Goal: Task Accomplishment & Management: Use online tool/utility

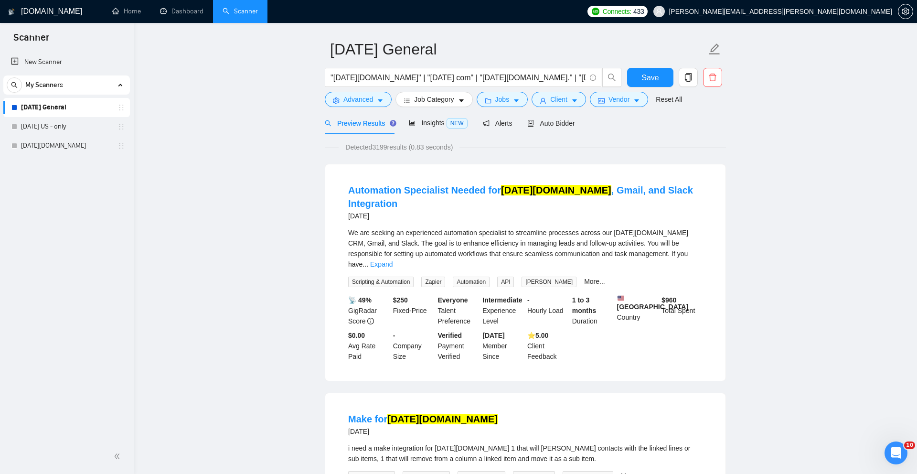
scroll to position [27, 0]
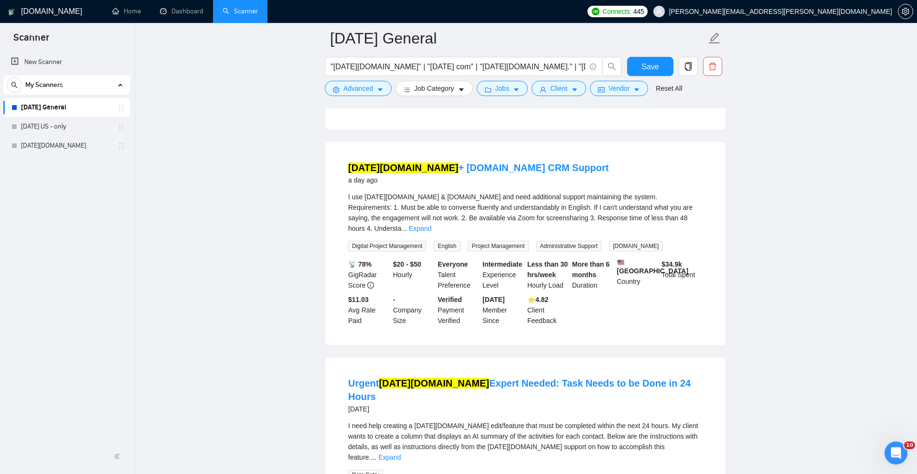
scroll to position [288, 0]
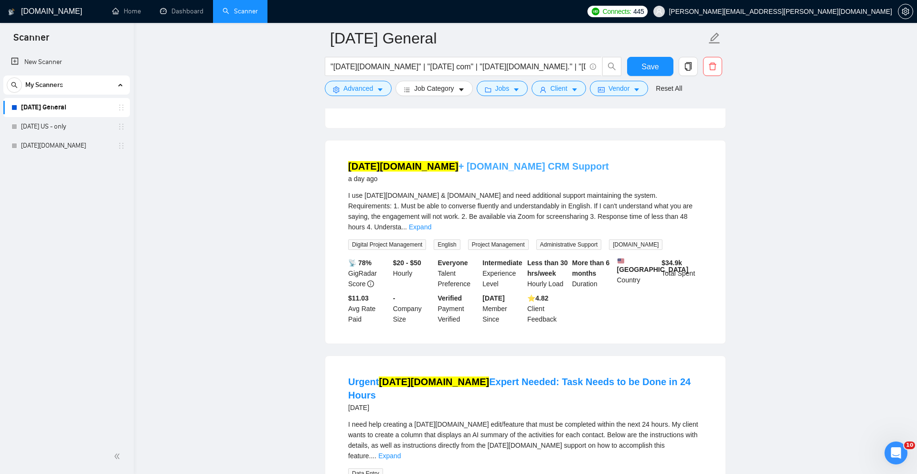
click at [442, 161] on link "Monday.com + Make.com CRM Support" at bounding box center [478, 166] width 261 height 11
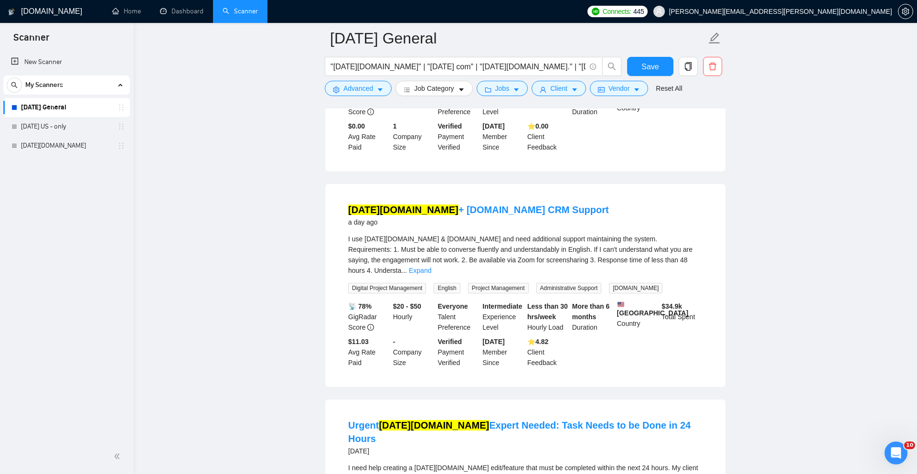
scroll to position [0, 0]
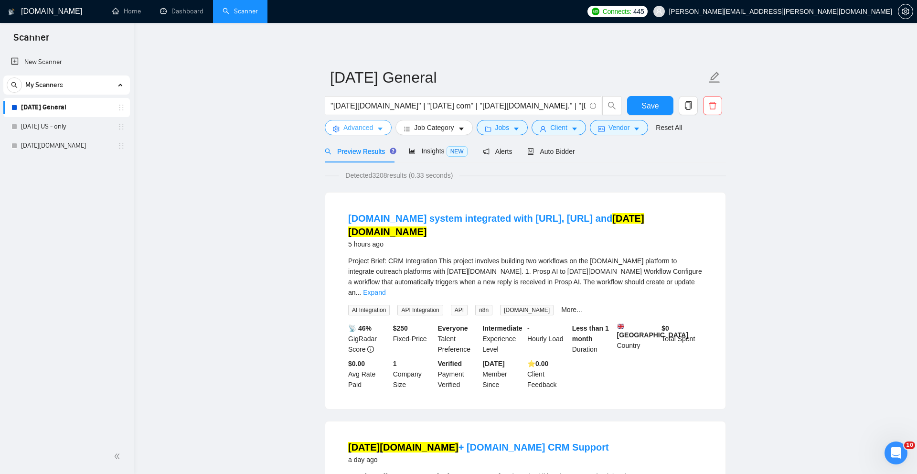
click at [353, 127] on span "Advanced" at bounding box center [358, 127] width 30 height 11
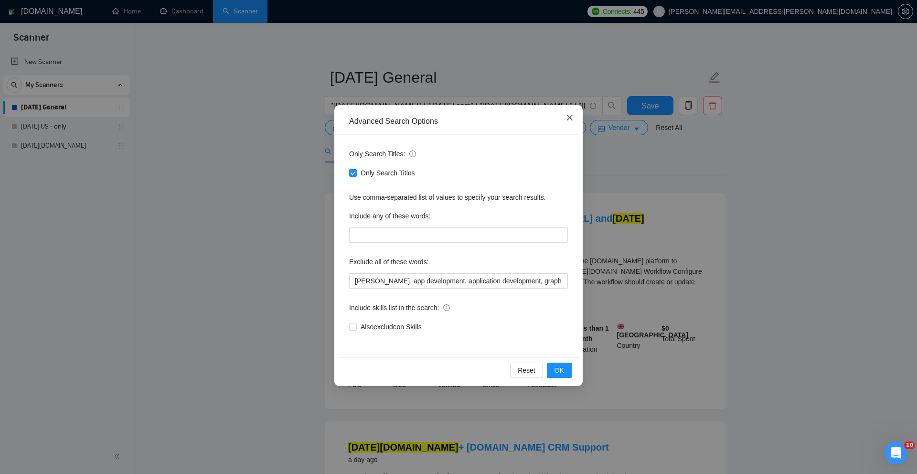
click at [565, 115] on span "Close" at bounding box center [570, 118] width 26 height 26
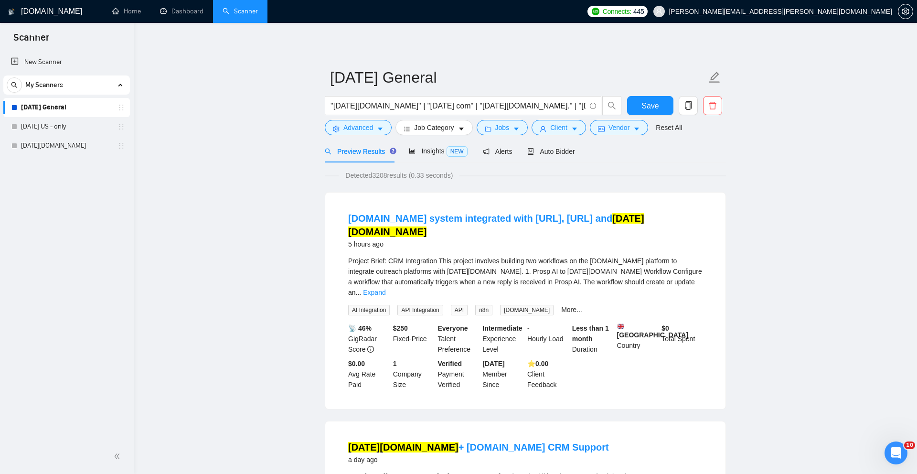
click at [43, 12] on h1 "[DOMAIN_NAME]" at bounding box center [51, 11] width 61 height 23
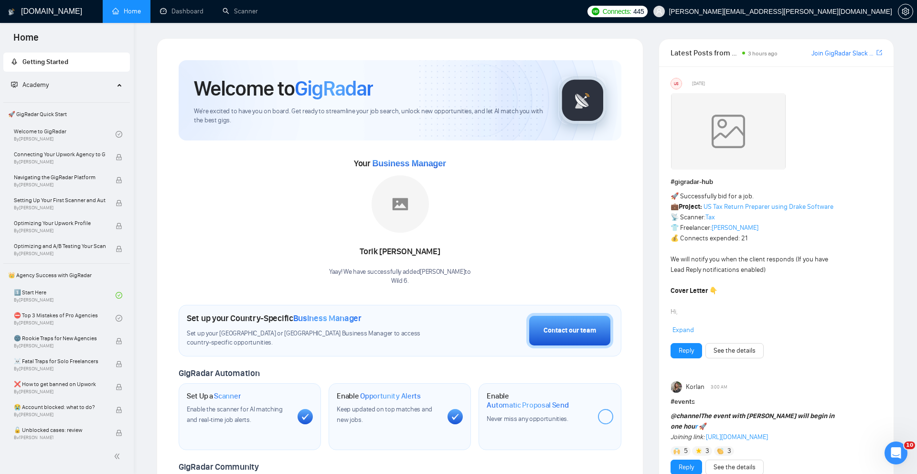
click at [54, 87] on span "Academy" at bounding box center [62, 84] width 103 height 19
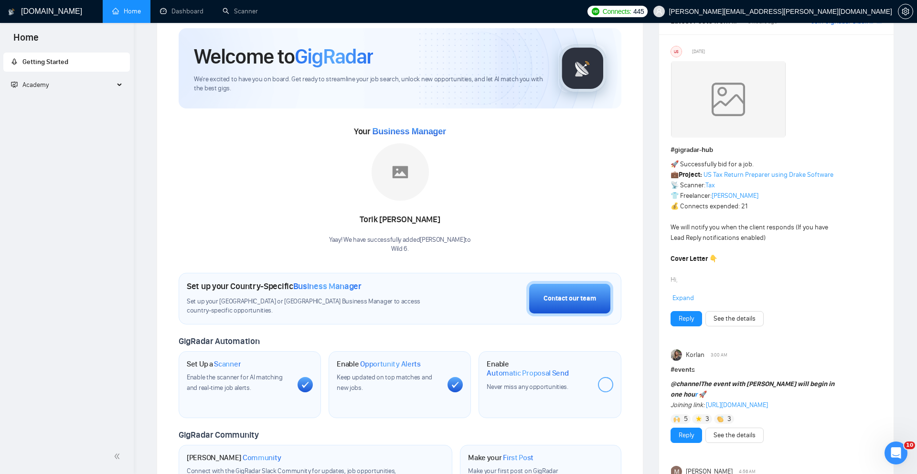
click at [54, 87] on span "Academy" at bounding box center [62, 84] width 103 height 19
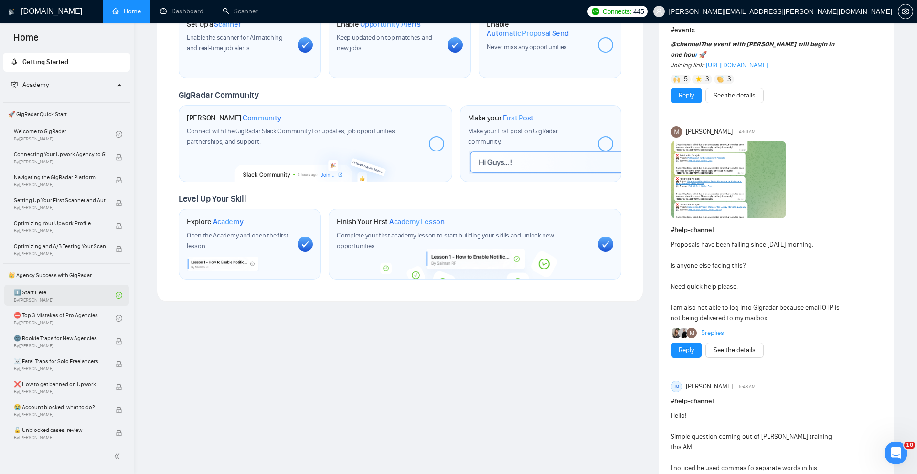
scroll to position [373, 0]
click at [609, 237] on div at bounding box center [605, 242] width 15 height 15
drag, startPoint x: 597, startPoint y: 234, endPoint x: 565, endPoint y: 231, distance: 31.7
click at [597, 234] on div "Finish Your First Academy Lesson Complete your first academy lesson to start bu…" at bounding box center [475, 243] width 292 height 71
click at [434, 216] on span "Academy Lesson" at bounding box center [416, 221] width 55 height 10
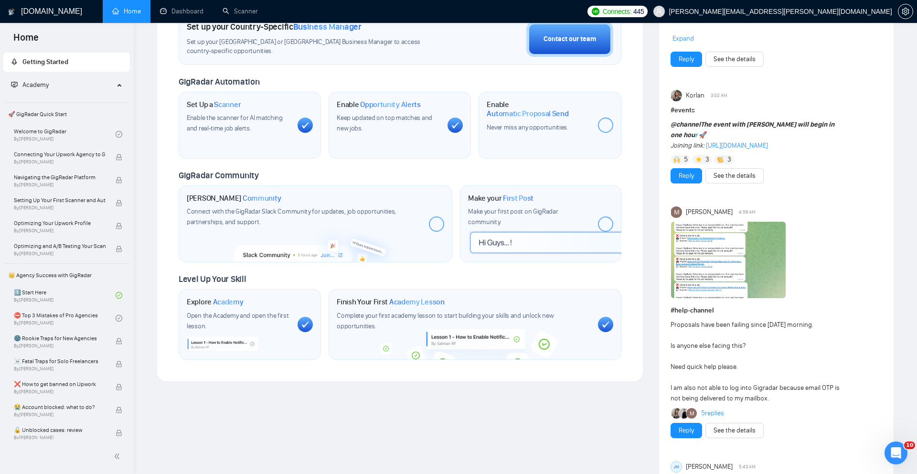
scroll to position [261, 0]
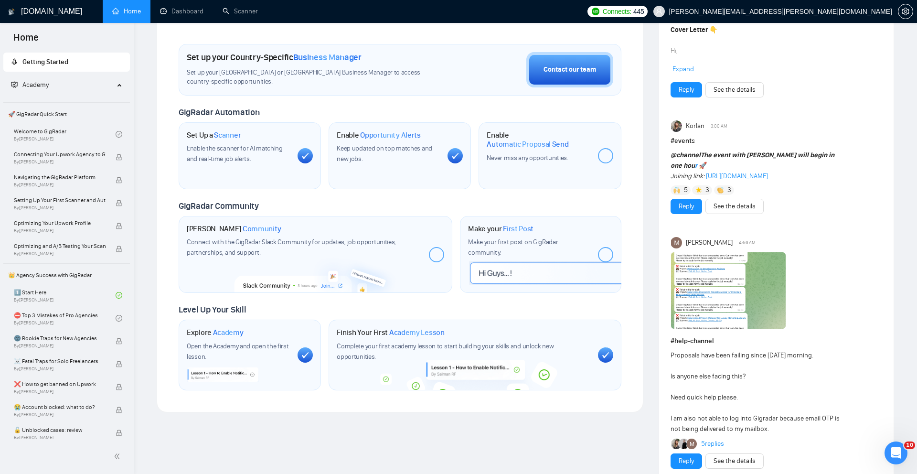
click at [378, 251] on div "Connect with the GigRadar Slack Community for updates, job opportunities, partn…" at bounding box center [304, 247] width 235 height 21
click at [243, 157] on span "Enable the scanner for AI matching and real-time job alerts." at bounding box center [235, 153] width 96 height 19
click at [260, 229] on span "Community" at bounding box center [262, 229] width 39 height 10
drag, startPoint x: 255, startPoint y: 231, endPoint x: 317, endPoint y: 246, distance: 63.9
click at [256, 231] on span "Community" at bounding box center [262, 229] width 39 height 10
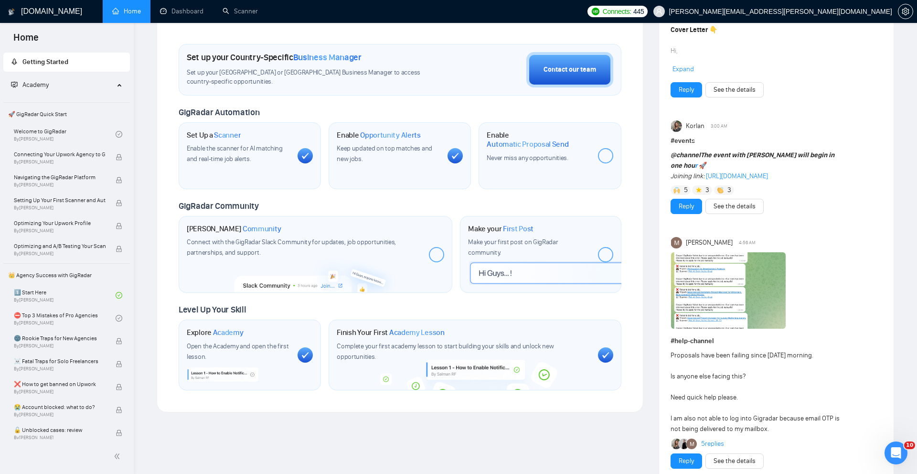
drag, startPoint x: 315, startPoint y: 248, endPoint x: 303, endPoint y: 253, distance: 12.9
click at [314, 249] on div "Connect with the GigRadar Slack Community for updates, job opportunities, partn…" at bounding box center [304, 247] width 235 height 21
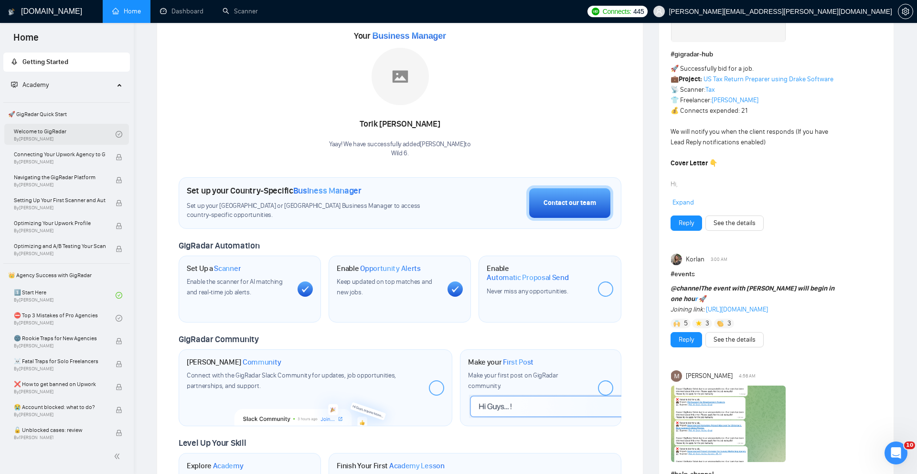
scroll to position [0, 0]
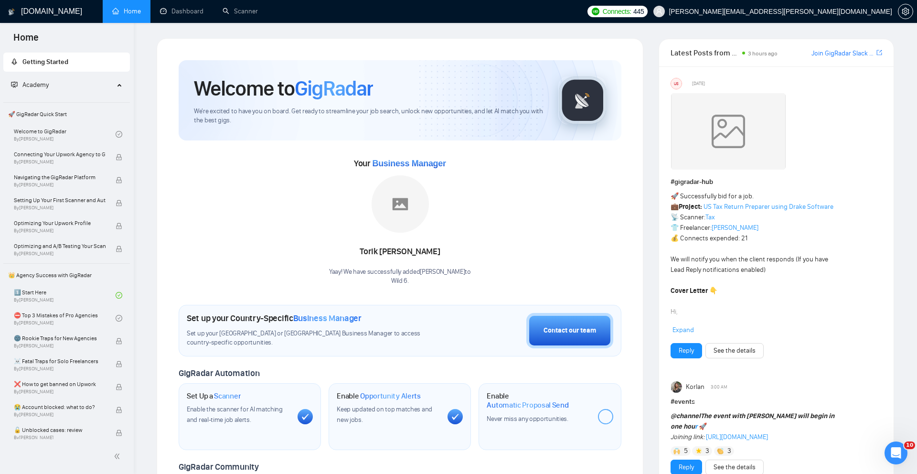
click at [52, 89] on span "Academy" at bounding box center [62, 84] width 103 height 19
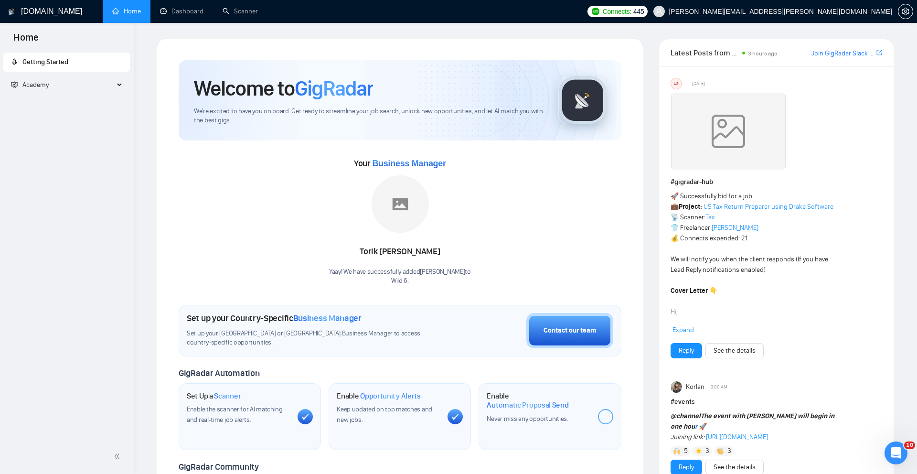
click at [52, 89] on span "Academy" at bounding box center [62, 84] width 103 height 19
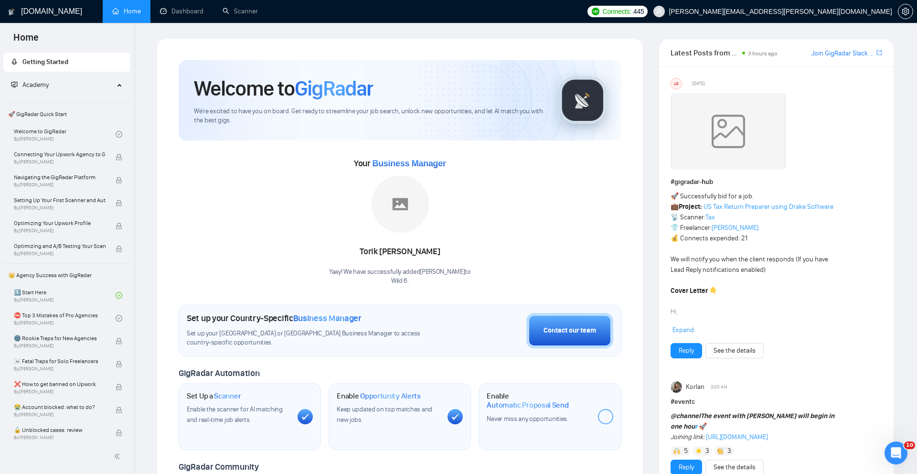
click at [46, 110] on span "🚀 GigRadar Quick Start" at bounding box center [66, 114] width 125 height 19
click at [37, 11] on h1 "[DOMAIN_NAME]" at bounding box center [51, 11] width 61 height 23
click at [21, 33] on span "Home" at bounding box center [26, 41] width 41 height 20
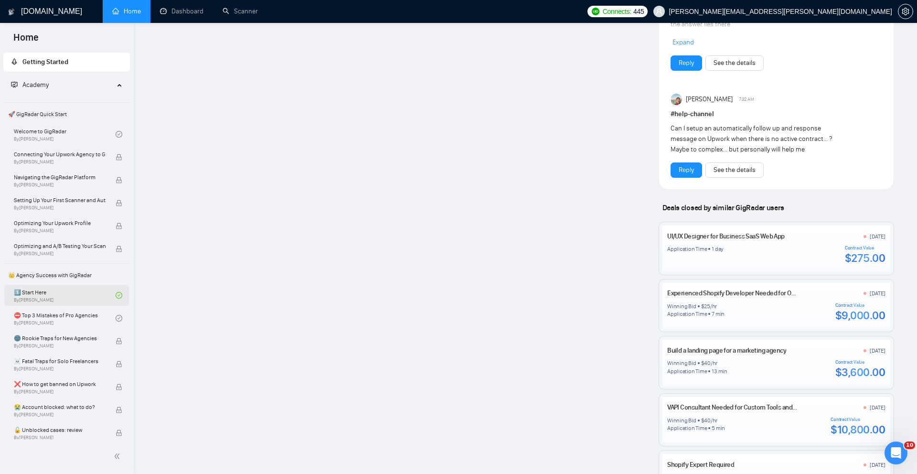
click at [66, 294] on link "1️⃣ Start Here By Vadym Ovcharenko" at bounding box center [65, 295] width 102 height 21
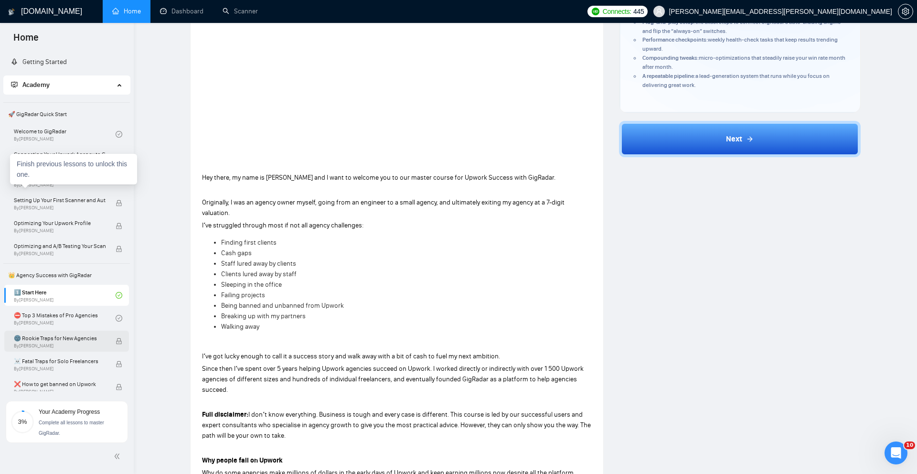
scroll to position [258, 0]
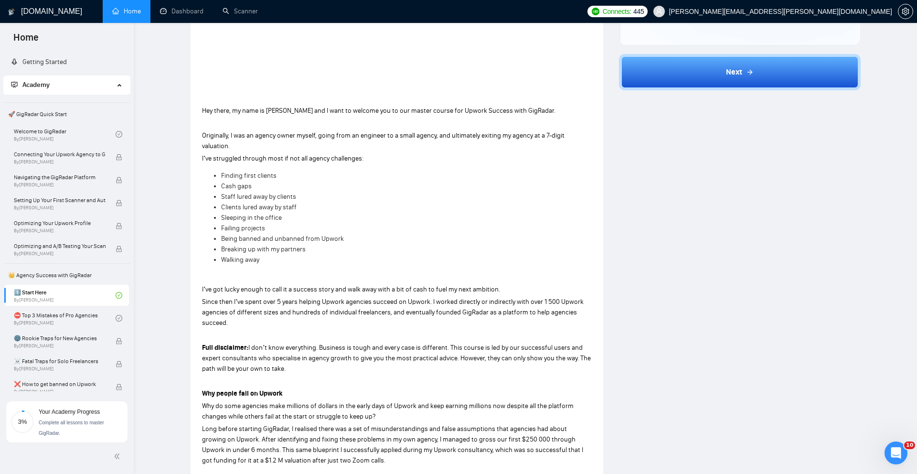
click at [75, 426] on div "Complete all lessons to master GigRadar." at bounding box center [81, 426] width 84 height 21
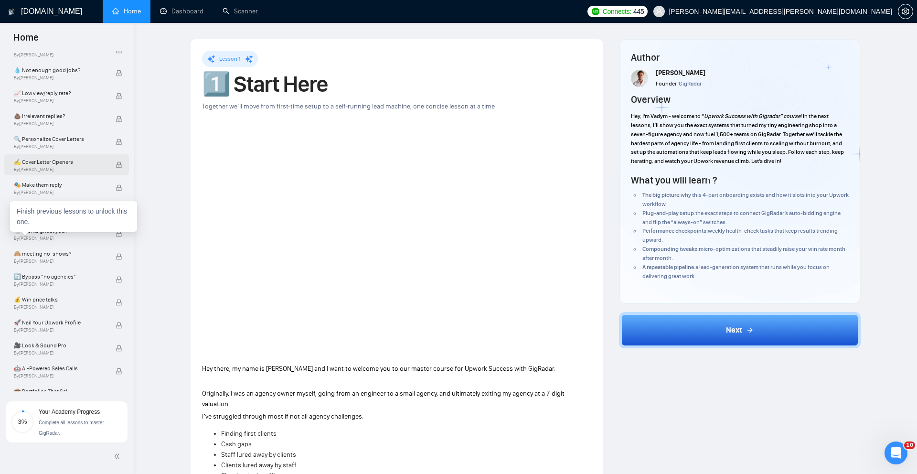
scroll to position [524, 0]
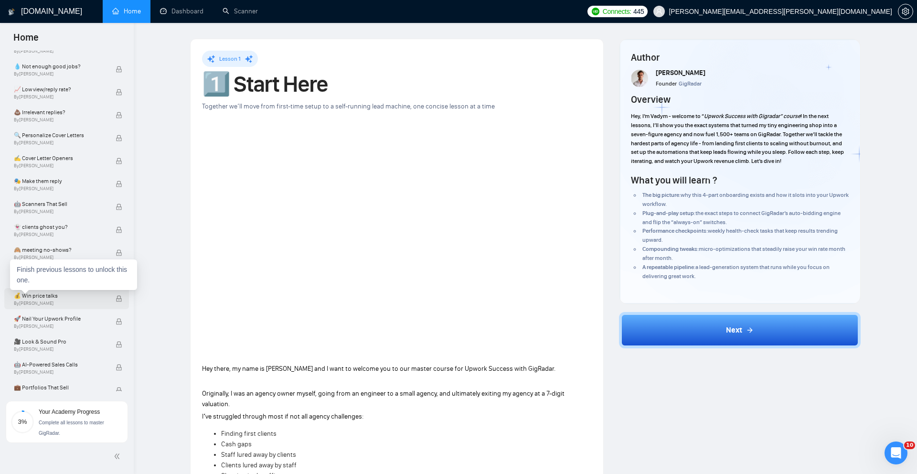
click at [68, 303] on span "By Tamara Levit" at bounding box center [60, 303] width 92 height 6
click at [53, 296] on span "💰 Win price talks" at bounding box center [60, 296] width 92 height 10
click at [40, 292] on span "💰 Win price talks" at bounding box center [60, 296] width 92 height 10
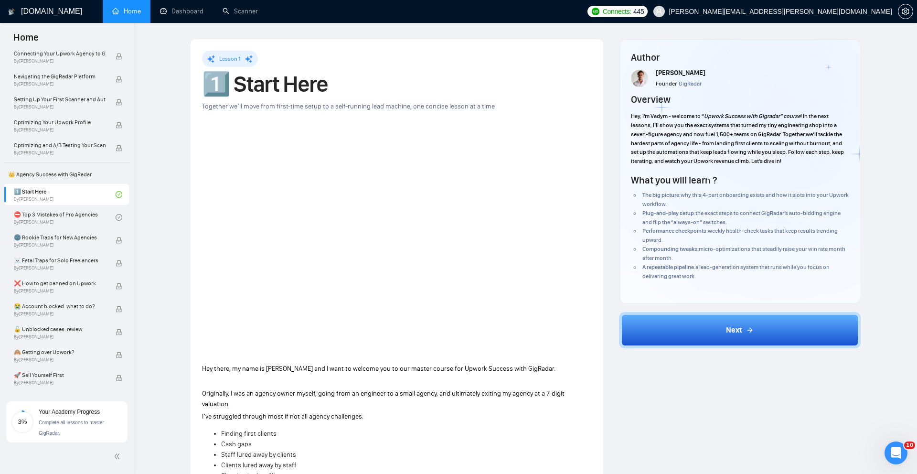
scroll to position [0, 0]
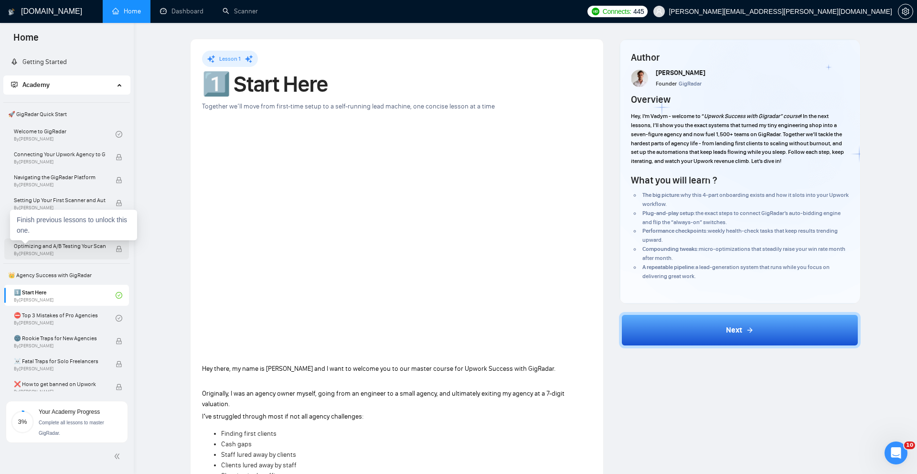
click at [69, 245] on span "Optimizing and A/B Testing Your Scanner for Better Results" at bounding box center [60, 246] width 92 height 10
click at [48, 8] on h1 "[DOMAIN_NAME]" at bounding box center [51, 11] width 61 height 23
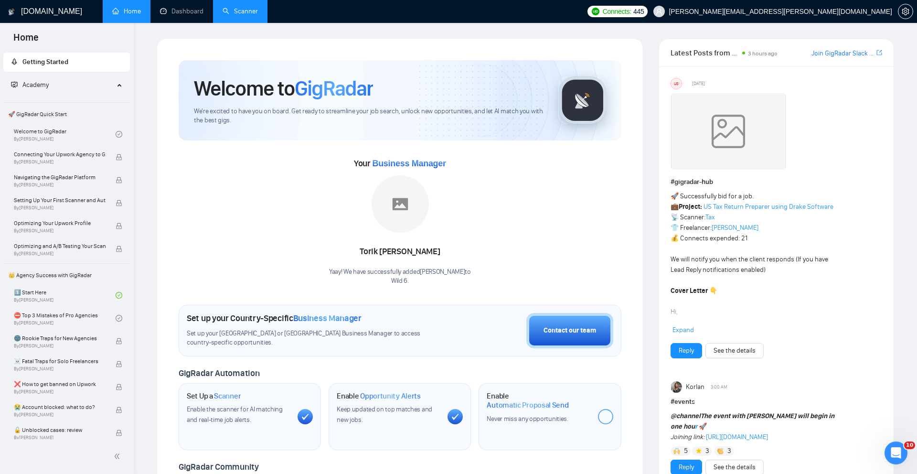
click at [258, 10] on link "Scanner" at bounding box center [240, 11] width 35 height 8
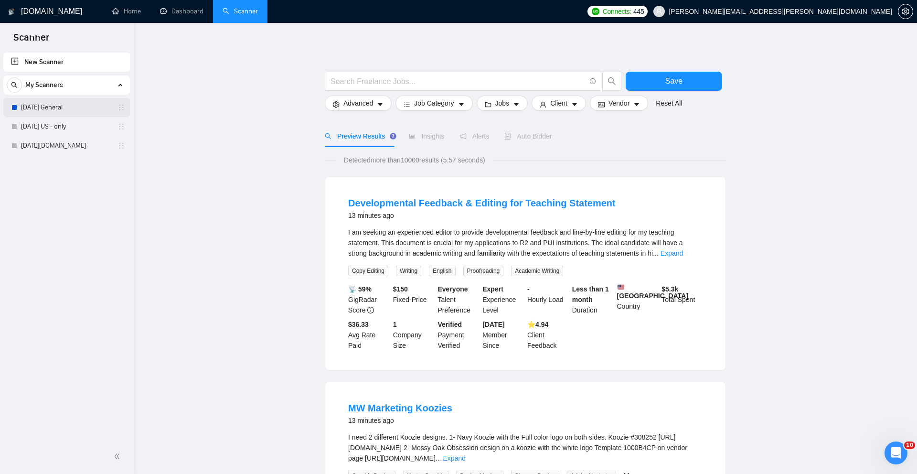
click at [57, 103] on link "[DATE] General" at bounding box center [66, 107] width 91 height 19
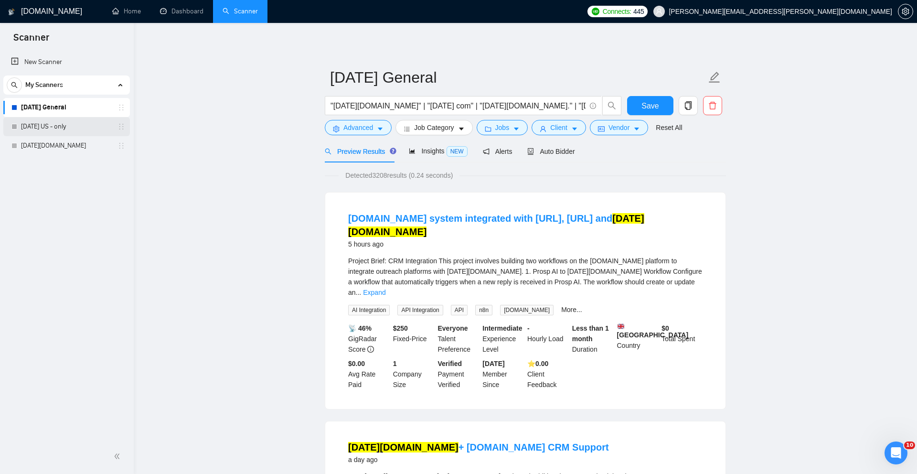
click at [64, 130] on link "Monday US - only" at bounding box center [66, 126] width 91 height 19
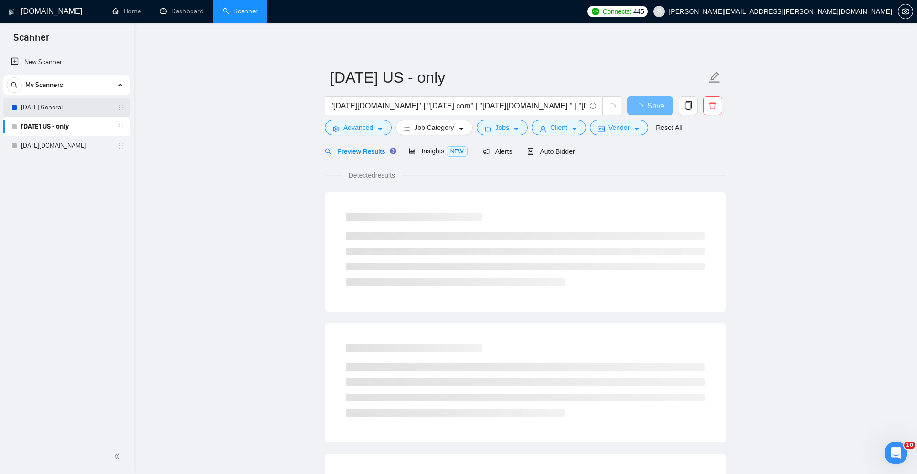
click at [69, 104] on link "[DATE] General" at bounding box center [66, 107] width 91 height 19
click at [372, 128] on span "Advanced" at bounding box center [358, 127] width 30 height 11
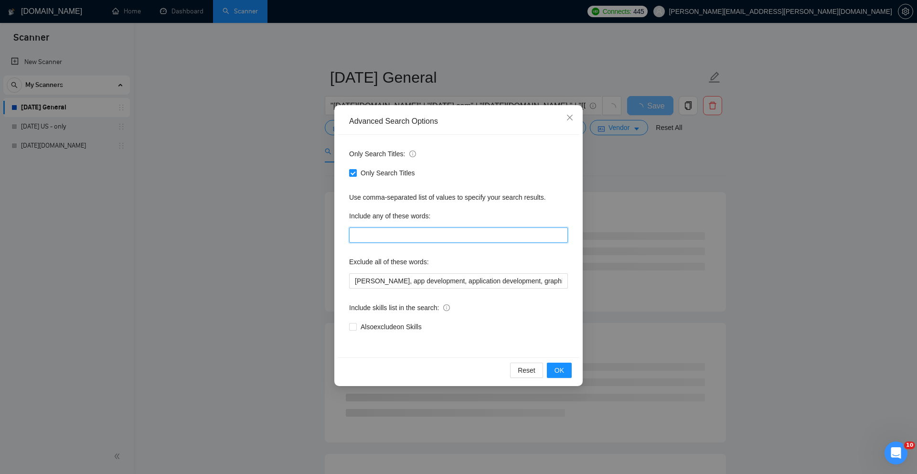
click at [431, 235] on input "text" at bounding box center [458, 234] width 219 height 15
click at [571, 117] on icon "close" at bounding box center [570, 118] width 8 height 8
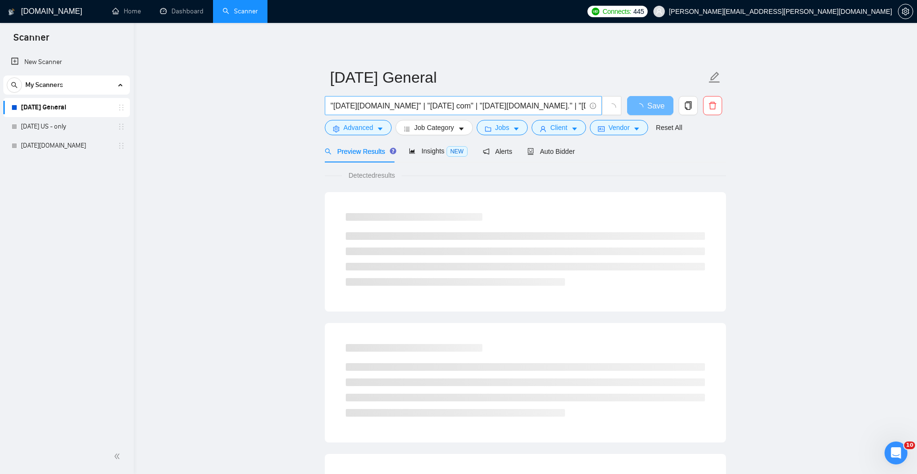
click at [532, 104] on input ""[DATE][DOMAIN_NAME]" | "[DATE] com" | "[DATE][DOMAIN_NAME]." | "[DATE] project…" at bounding box center [458, 106] width 255 height 12
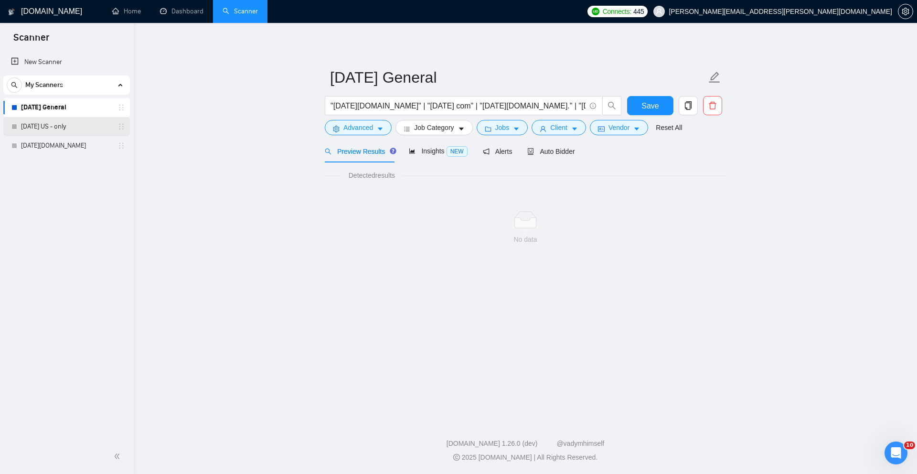
click at [66, 127] on link "[DATE] US - only" at bounding box center [66, 126] width 91 height 19
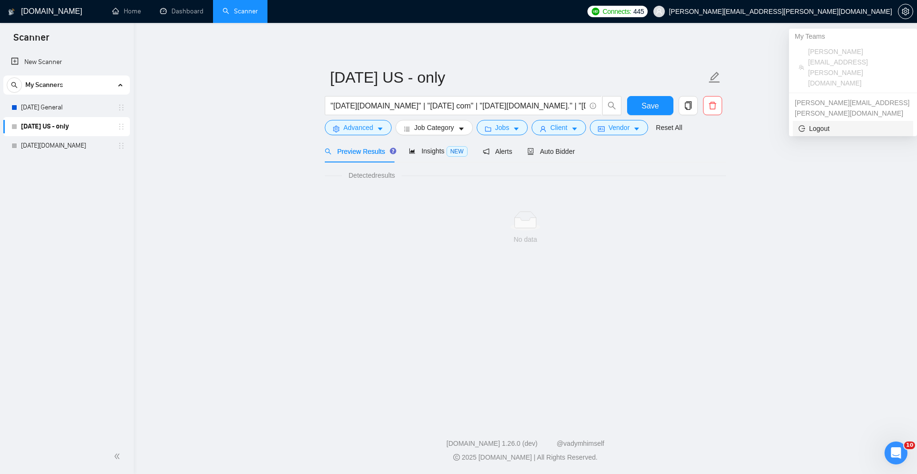
click at [814, 123] on span "Logout" at bounding box center [853, 128] width 109 height 11
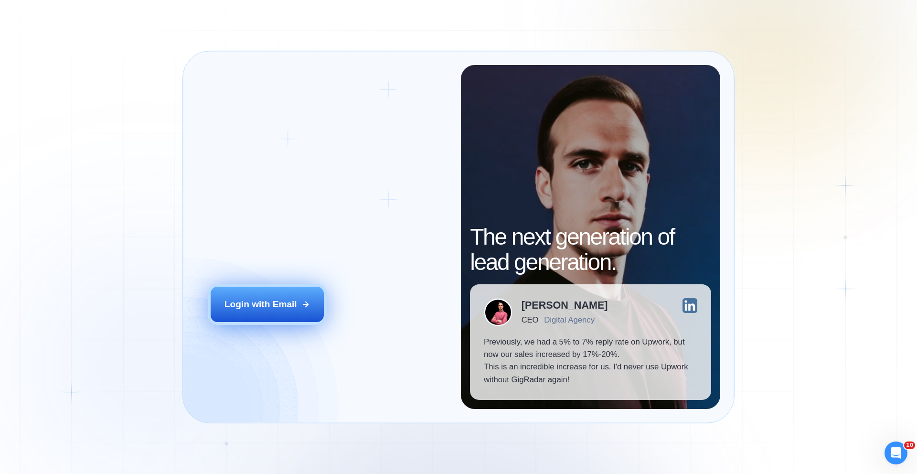
click at [281, 304] on div "Login with Email" at bounding box center [260, 304] width 73 height 12
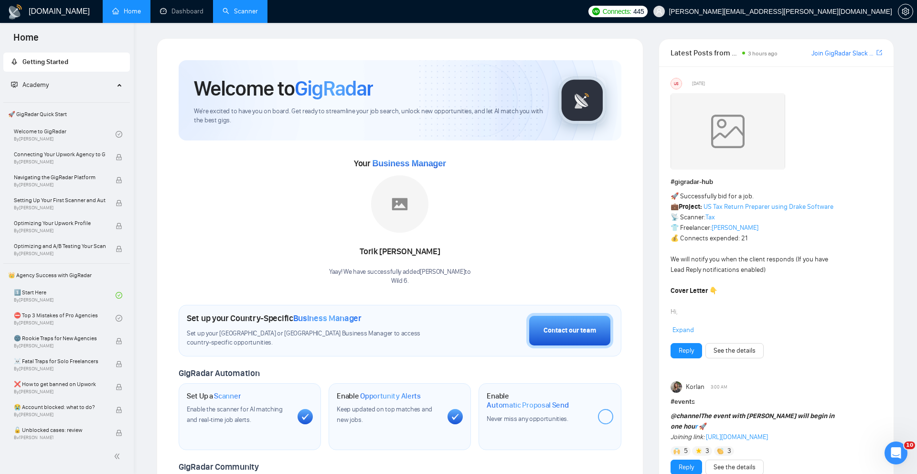
click at [244, 7] on link "Scanner" at bounding box center [240, 11] width 35 height 8
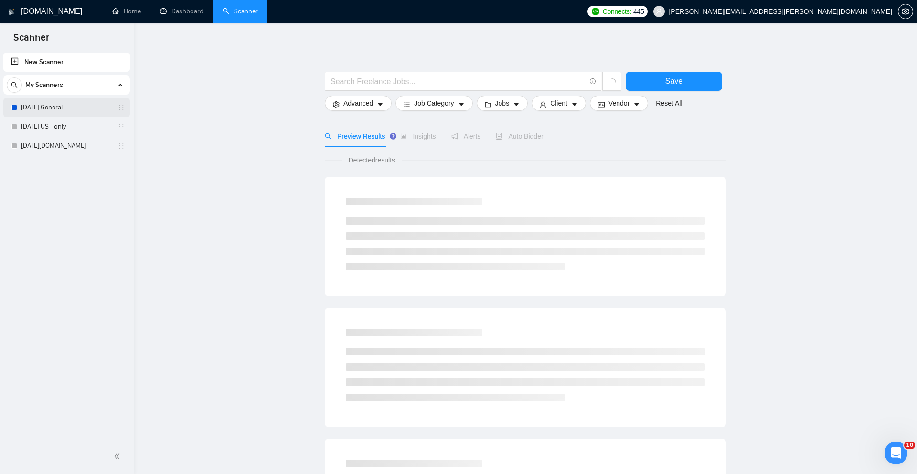
click at [53, 103] on link "[DATE] General" at bounding box center [66, 107] width 91 height 19
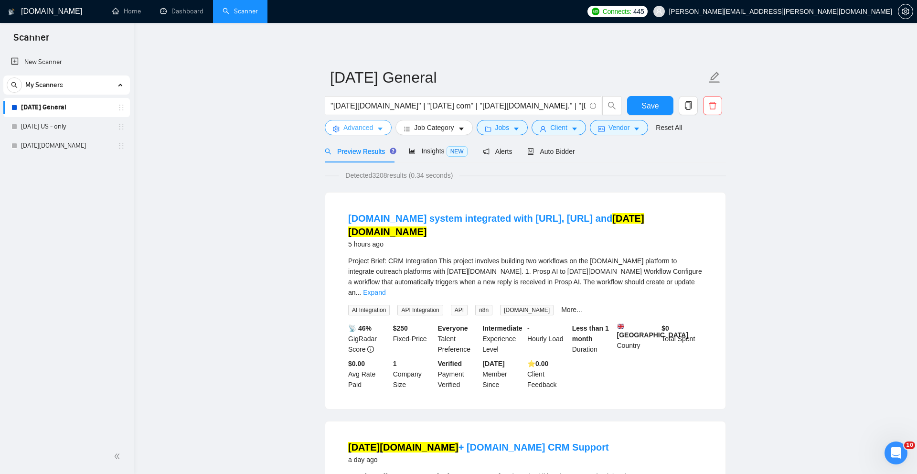
click at [356, 134] on form "Monday General "Monday.com" | "Monday com" | "Monday.com." | "Monday project" |…" at bounding box center [525, 101] width 401 height 78
click at [356, 133] on button "Advanced" at bounding box center [358, 127] width 67 height 15
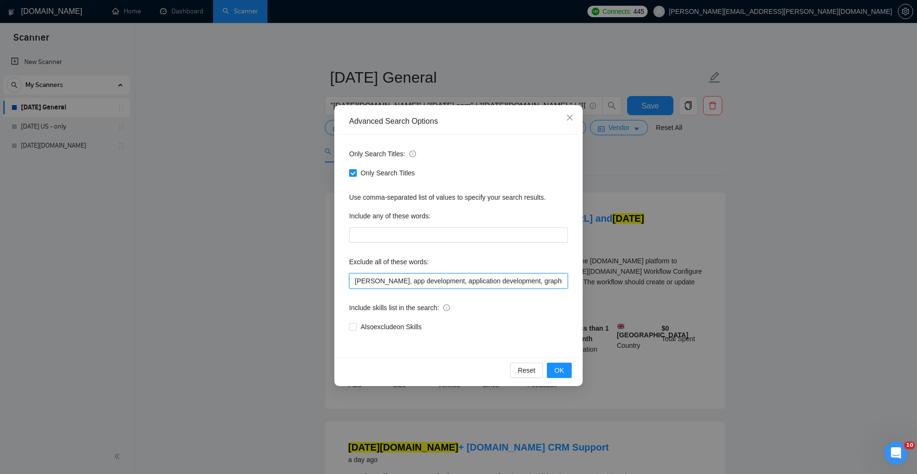
drag, startPoint x: 376, startPoint y: 279, endPoint x: 349, endPoint y: 281, distance: 27.8
click at [349, 281] on input "Asana, app development, application development, graphic designer, Click up" at bounding box center [458, 280] width 219 height 15
click at [563, 279] on input "app development, application development, graphic designer, Click up" at bounding box center [458, 280] width 219 height 15
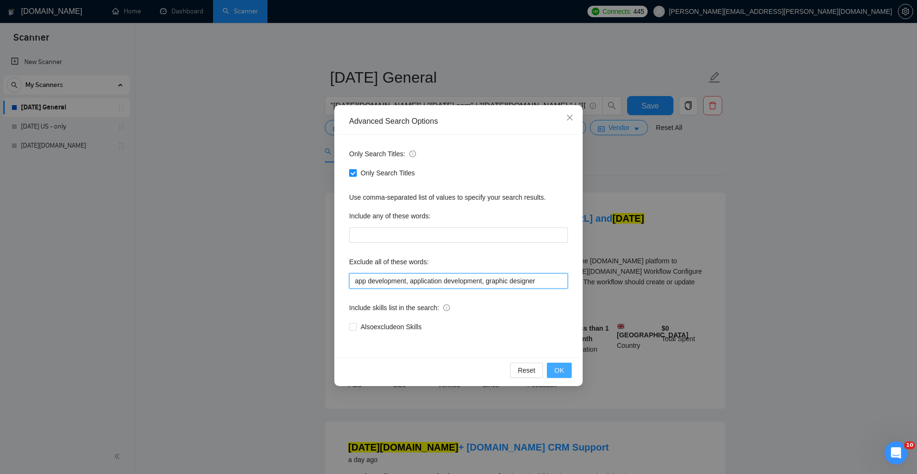
type input "app development, application development, graphic designer"
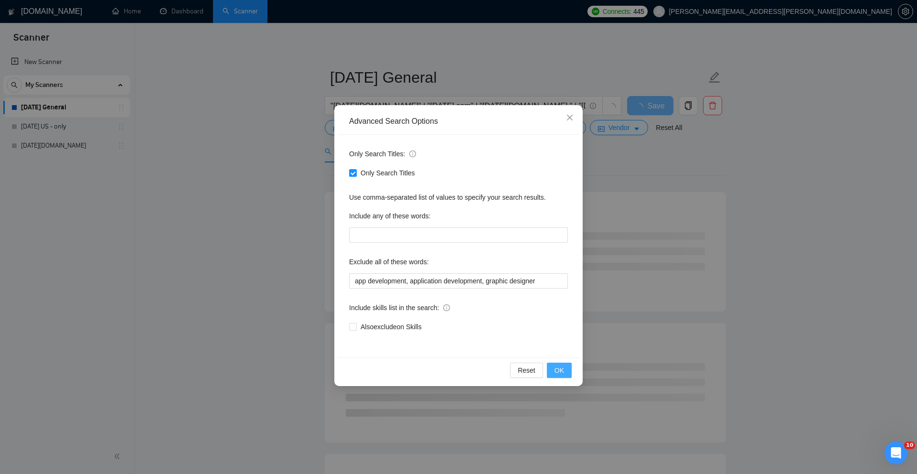
click at [558, 366] on span "OK" at bounding box center [560, 370] width 10 height 11
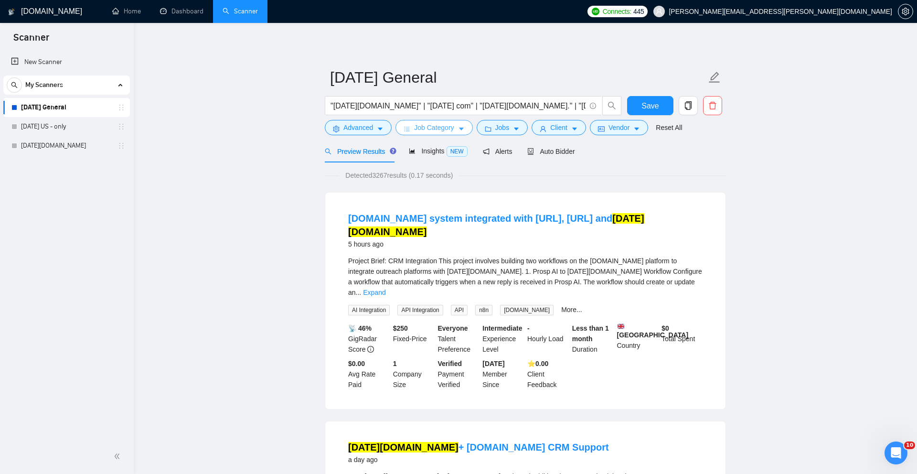
click at [439, 127] on span "Job Category" at bounding box center [434, 127] width 40 height 11
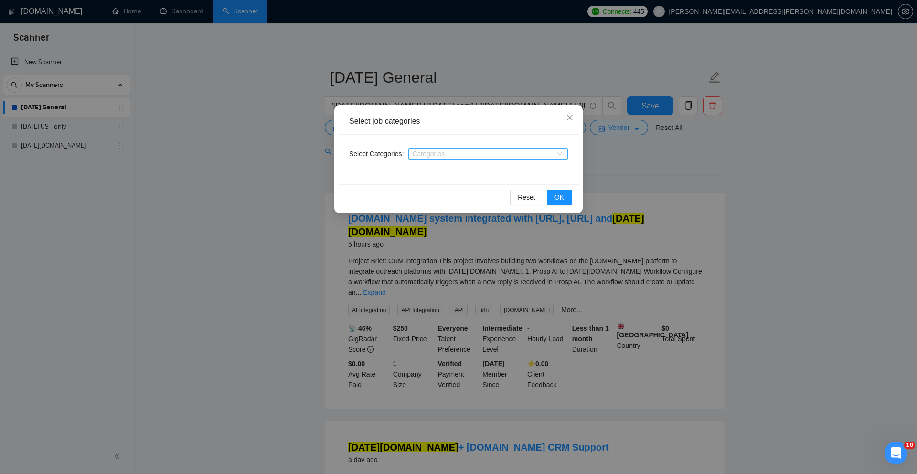
click at [560, 151] on div "Categories" at bounding box center [488, 153] width 160 height 11
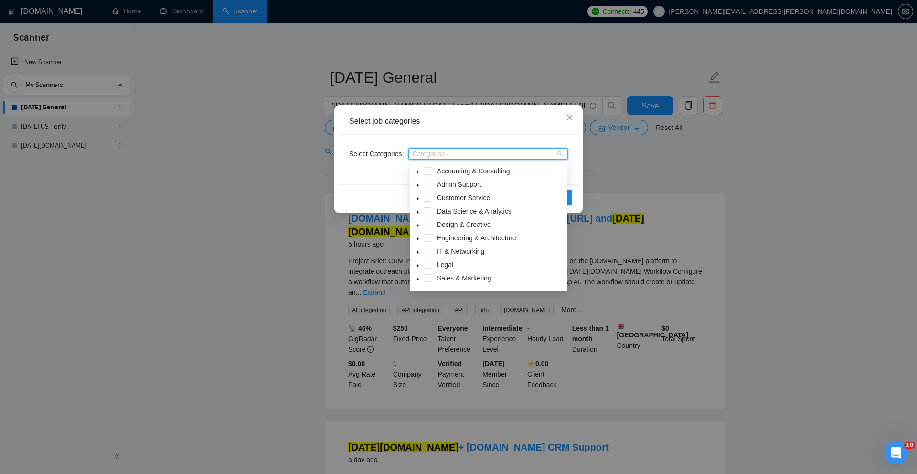
click at [660, 163] on div "Select job categories Select Categories Categories Reset OK" at bounding box center [458, 237] width 917 height 474
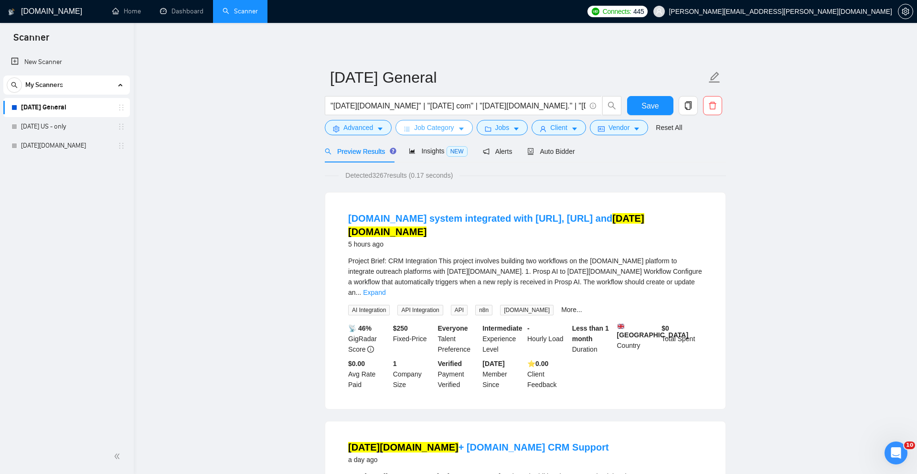
click at [461, 127] on icon "caret-down" at bounding box center [461, 129] width 7 height 7
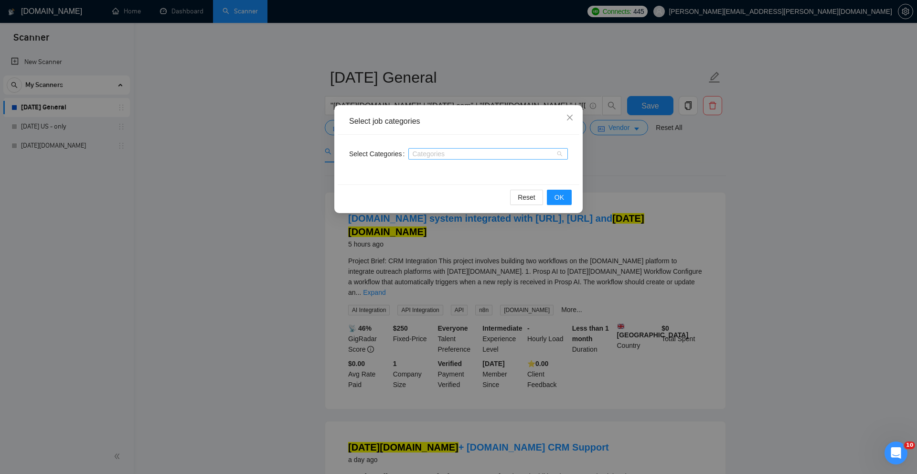
click at [523, 153] on div at bounding box center [483, 154] width 145 height 8
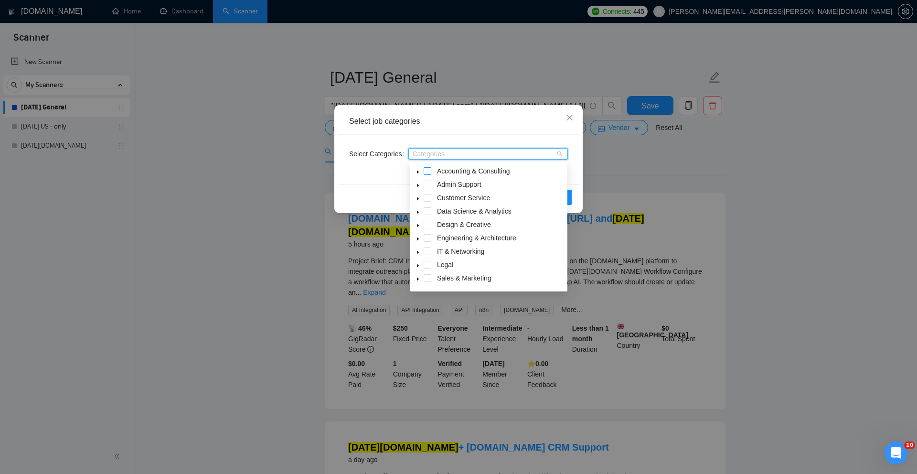
click at [428, 170] on span at bounding box center [428, 171] width 8 height 8
drag, startPoint x: 426, startPoint y: 182, endPoint x: 427, endPoint y: 192, distance: 11.0
click at [426, 182] on span at bounding box center [428, 185] width 8 height 8
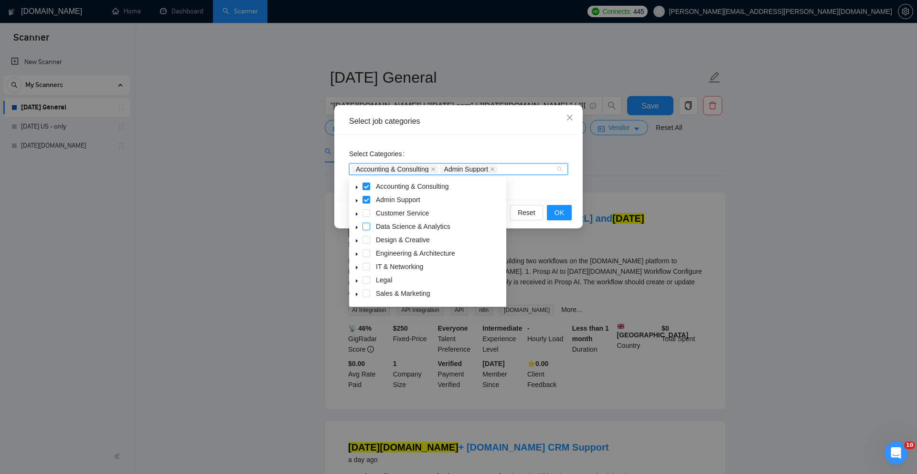
drag, startPoint x: 366, startPoint y: 213, endPoint x: 364, endPoint y: 227, distance: 14.1
click at [365, 216] on span at bounding box center [367, 213] width 8 height 8
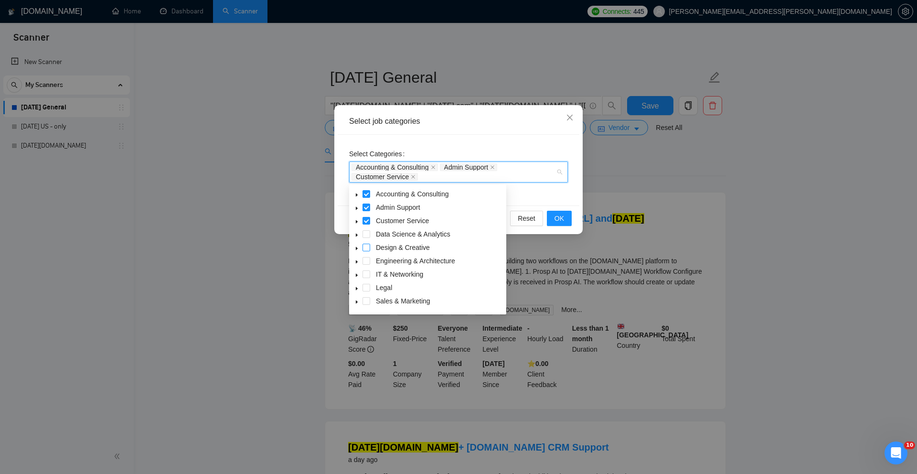
drag, startPoint x: 366, startPoint y: 237, endPoint x: 367, endPoint y: 246, distance: 8.2
click at [366, 237] on span at bounding box center [367, 234] width 8 height 8
click at [367, 249] on span at bounding box center [367, 248] width 8 height 8
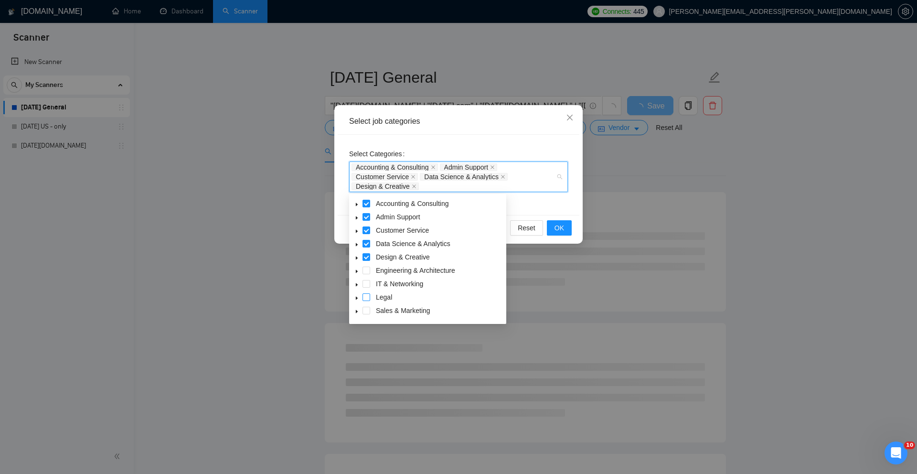
drag, startPoint x: 366, startPoint y: 309, endPoint x: 367, endPoint y: 296, distance: 13.0
click at [366, 309] on span at bounding box center [367, 311] width 8 height 8
drag, startPoint x: 367, startPoint y: 295, endPoint x: 368, endPoint y: 283, distance: 11.5
click at [367, 294] on span at bounding box center [367, 297] width 8 height 8
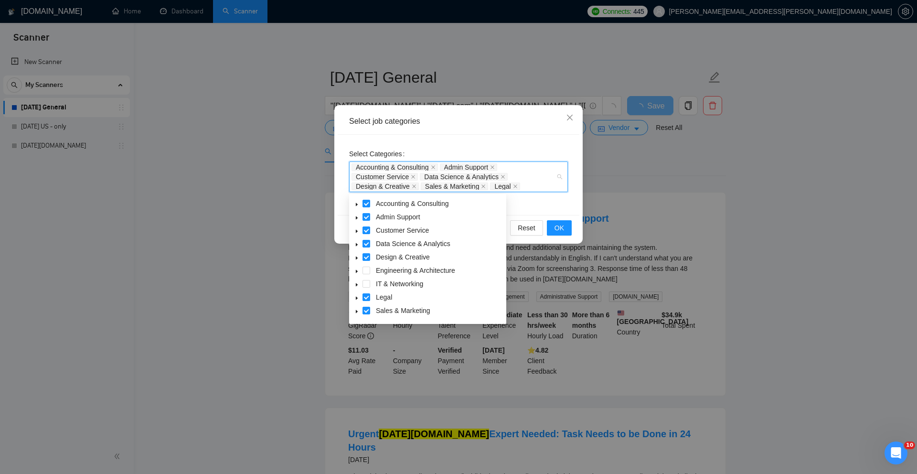
click at [368, 281] on span at bounding box center [367, 284] width 8 height 8
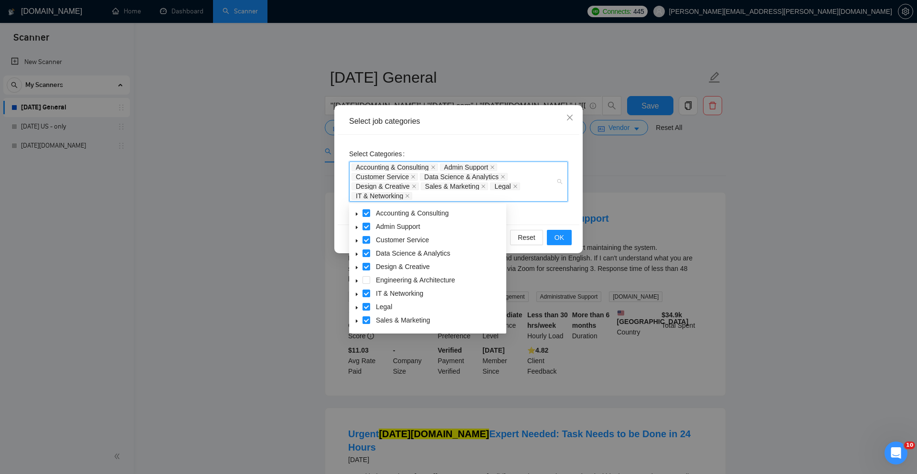
click at [368, 261] on div "Design & Creative" at bounding box center [427, 267] width 153 height 13
drag, startPoint x: 368, startPoint y: 281, endPoint x: 456, endPoint y: 270, distance: 88.6
click at [368, 281] on span at bounding box center [367, 280] width 8 height 8
click at [563, 238] on span "OK" at bounding box center [560, 237] width 10 height 11
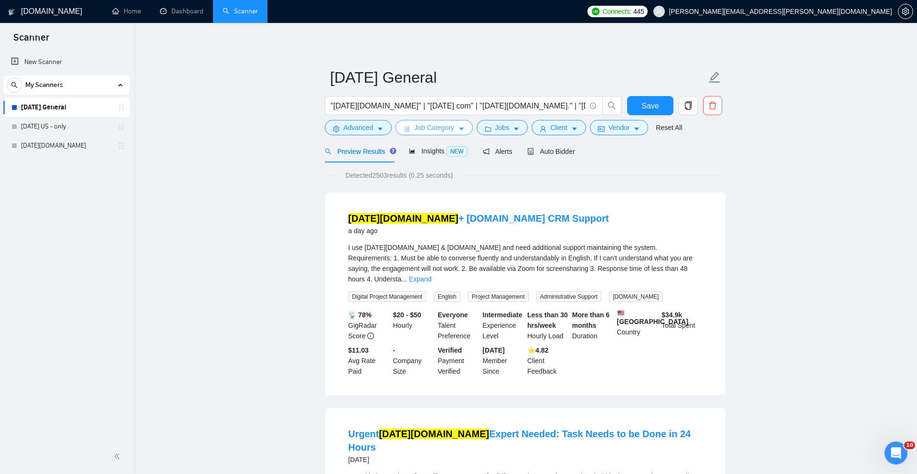
click at [435, 130] on span "Job Category" at bounding box center [434, 127] width 40 height 11
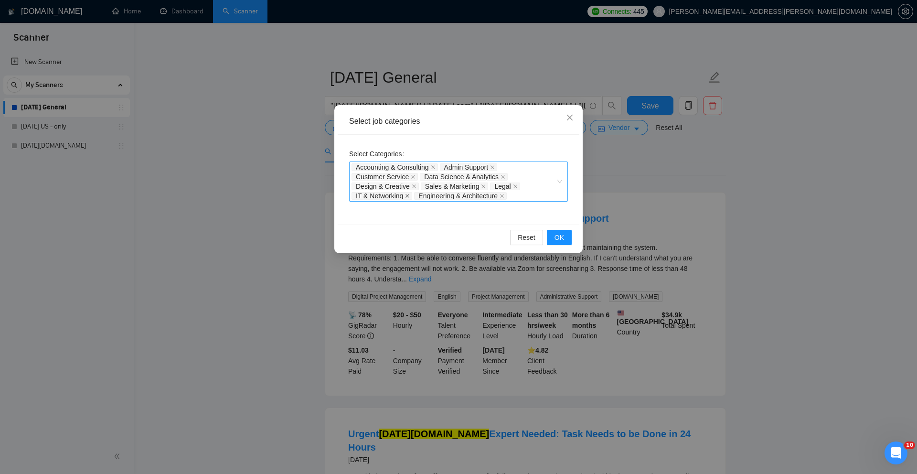
click at [410, 194] on icon "close" at bounding box center [407, 195] width 5 height 5
click at [410, 194] on span "Engineering & Architecture" at bounding box center [395, 195] width 79 height 7
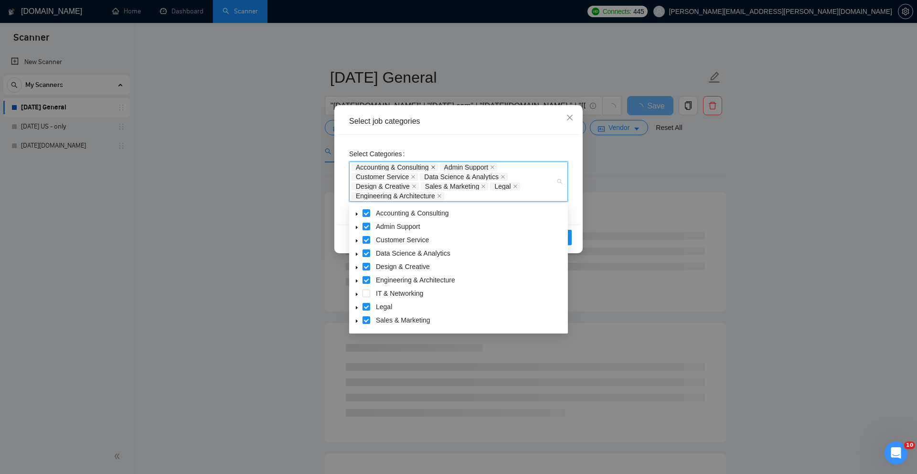
click at [436, 165] on icon "close" at bounding box center [433, 167] width 5 height 5
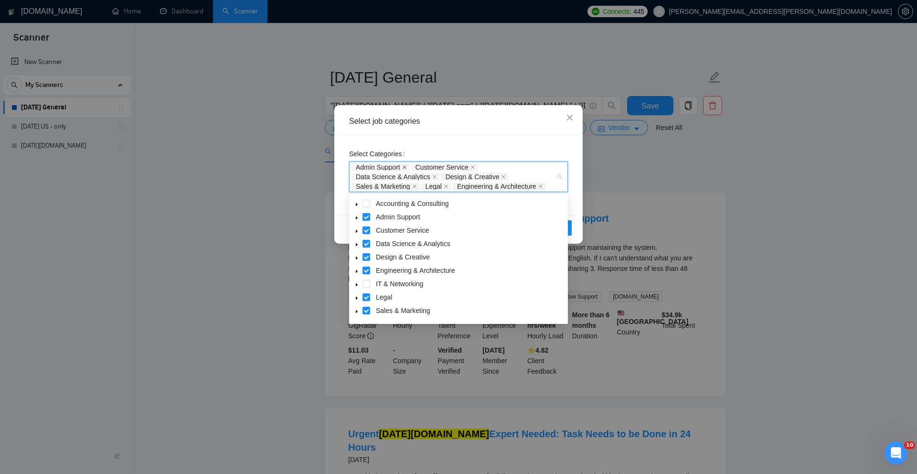
click at [406, 167] on icon "close" at bounding box center [405, 167] width 4 height 4
click at [415, 166] on icon "close" at bounding box center [413, 167] width 5 height 5
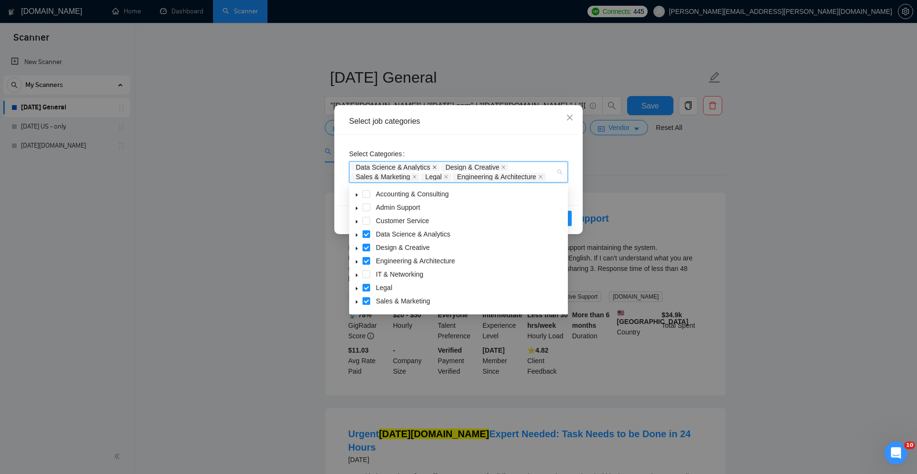
click at [437, 168] on icon "close" at bounding box center [435, 167] width 4 height 4
click at [416, 169] on icon "close" at bounding box center [414, 167] width 5 height 5
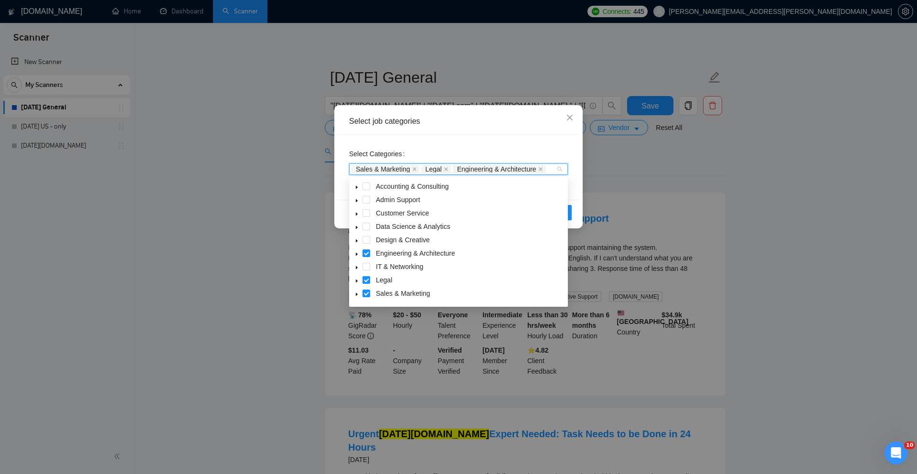
drag, startPoint x: 448, startPoint y: 170, endPoint x: 427, endPoint y: 168, distance: 21.1
click at [448, 170] on icon "close" at bounding box center [446, 169] width 5 height 5
click at [416, 168] on icon "close" at bounding box center [414, 169] width 5 height 5
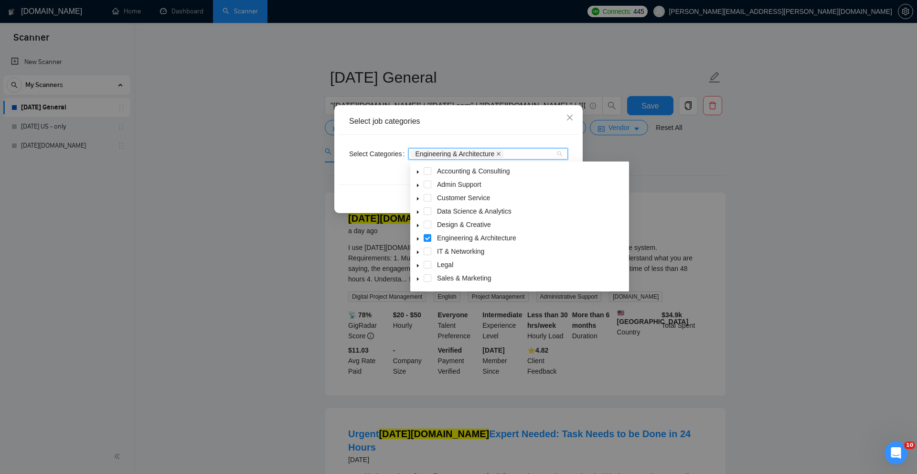
click at [501, 153] on icon "close" at bounding box center [498, 153] width 5 height 5
click at [546, 132] on div "Select job categories" at bounding box center [459, 121] width 242 height 26
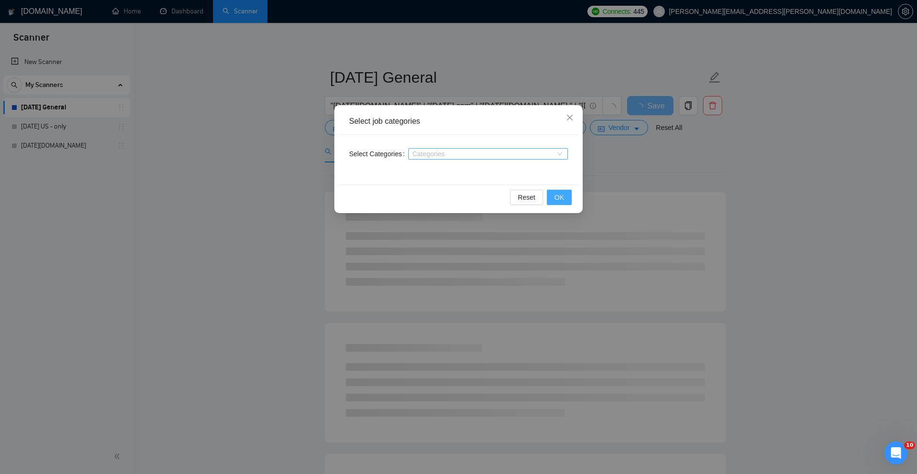
drag, startPoint x: 559, startPoint y: 197, endPoint x: 562, endPoint y: 191, distance: 6.7
click at [559, 196] on span "OK" at bounding box center [560, 197] width 10 height 11
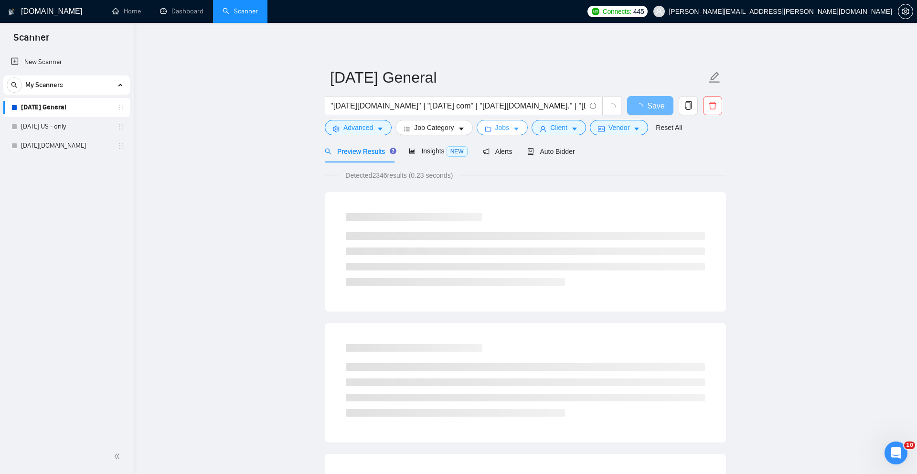
click at [505, 129] on span "Jobs" at bounding box center [502, 127] width 14 height 11
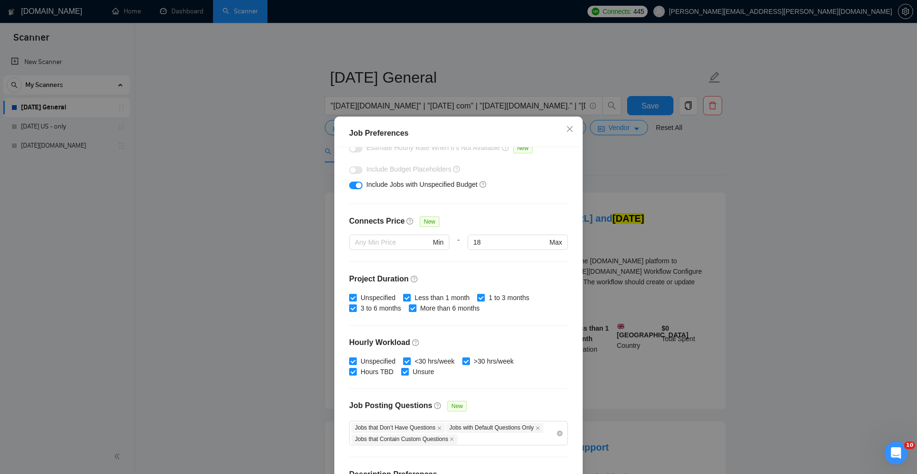
scroll to position [168, 0]
click at [492, 241] on input "18" at bounding box center [510, 240] width 74 height 11
type input "1"
type input "20"
click at [527, 204] on div "Budget Project Type All Fixed Price Hourly Rate Fixed Price Budget $ Min - $ Ma…" at bounding box center [459, 312] width 242 height 331
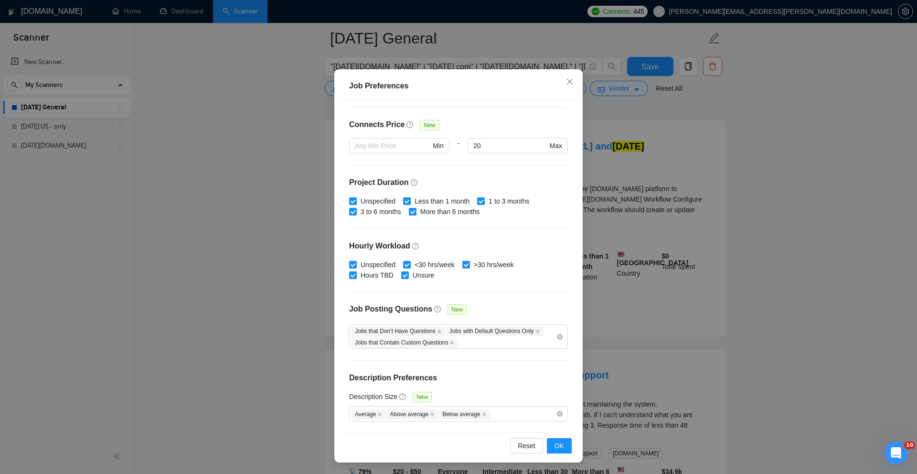
scroll to position [139, 0]
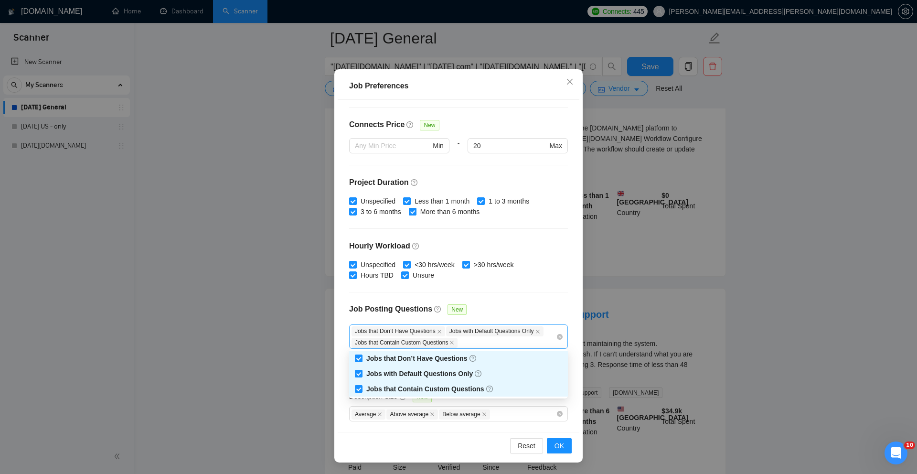
click at [494, 338] on div "Jobs that Don’t Have Questions Jobs with Default Questions Only Jobs that Conta…" at bounding box center [454, 336] width 204 height 22
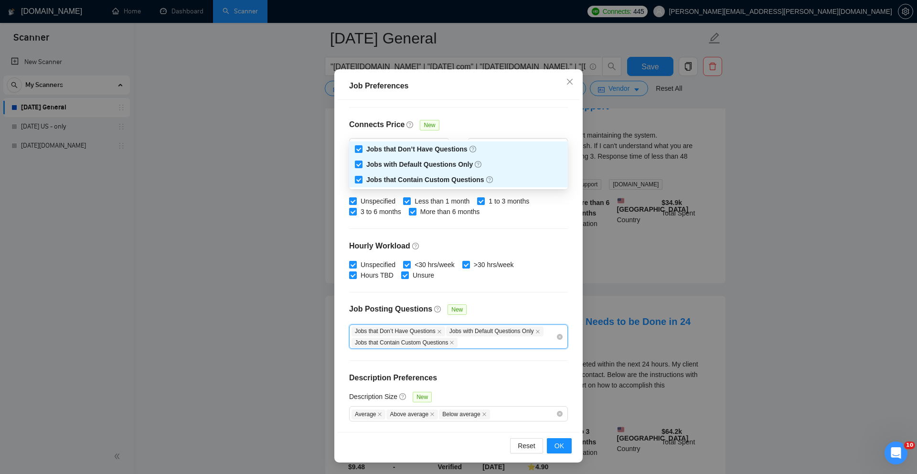
scroll to position [349, 0]
drag, startPoint x: 522, startPoint y: 370, endPoint x: 531, endPoint y: 394, distance: 25.1
click at [522, 371] on div "Budget Project Type All Fixed Price Hourly Rate Fixed Price Budget $ Min - $ Ma…" at bounding box center [459, 265] width 242 height 331
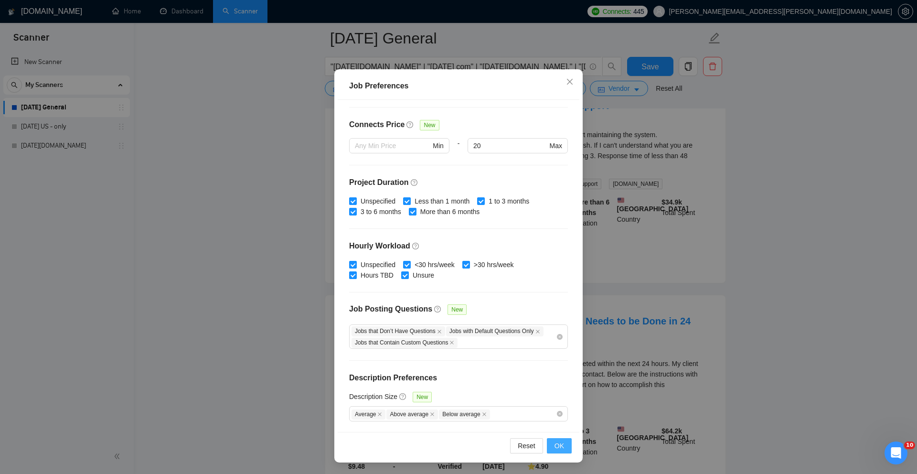
click at [559, 445] on span "OK" at bounding box center [560, 445] width 10 height 11
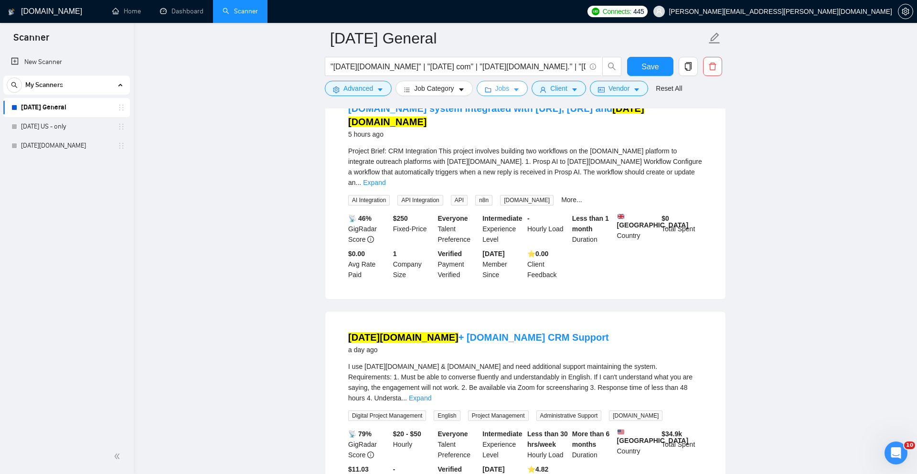
scroll to position [0, 0]
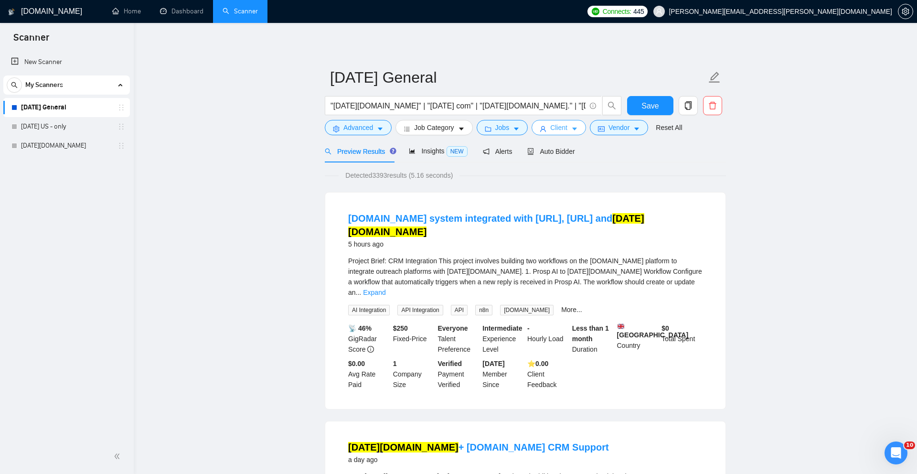
click at [567, 129] on span "Client" at bounding box center [558, 127] width 17 height 11
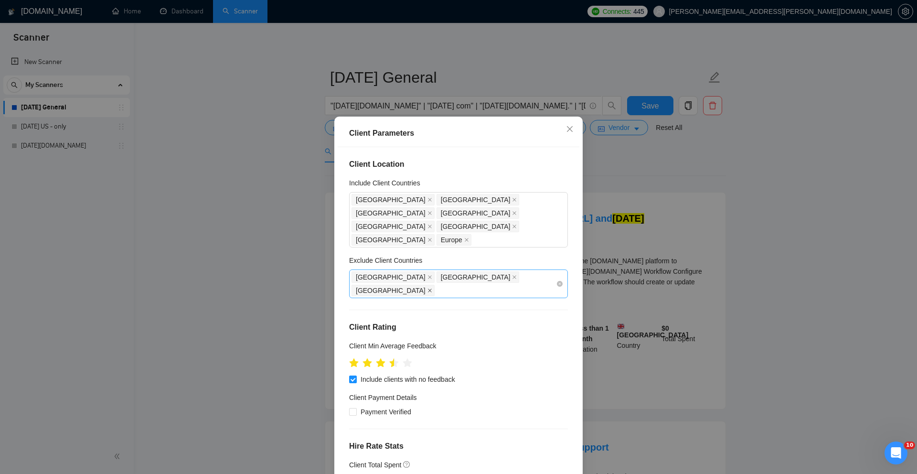
click at [432, 288] on icon "close" at bounding box center [429, 290] width 5 height 5
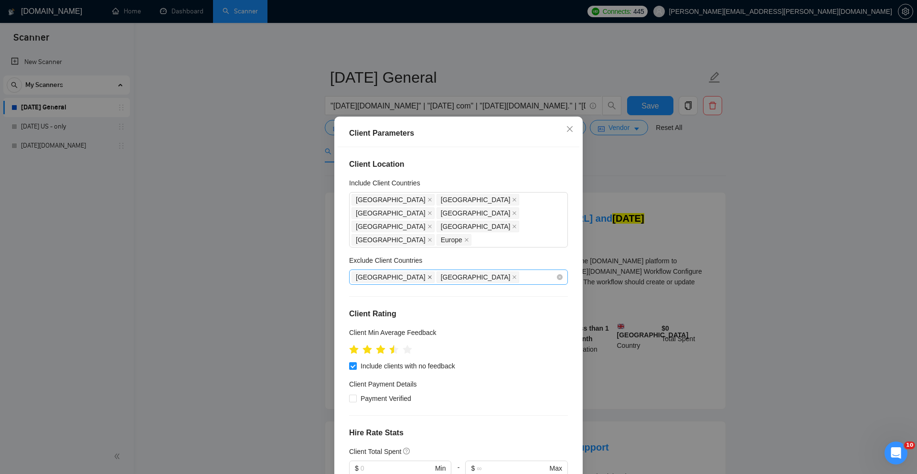
click at [427, 275] on icon "close" at bounding box center [429, 277] width 5 height 5
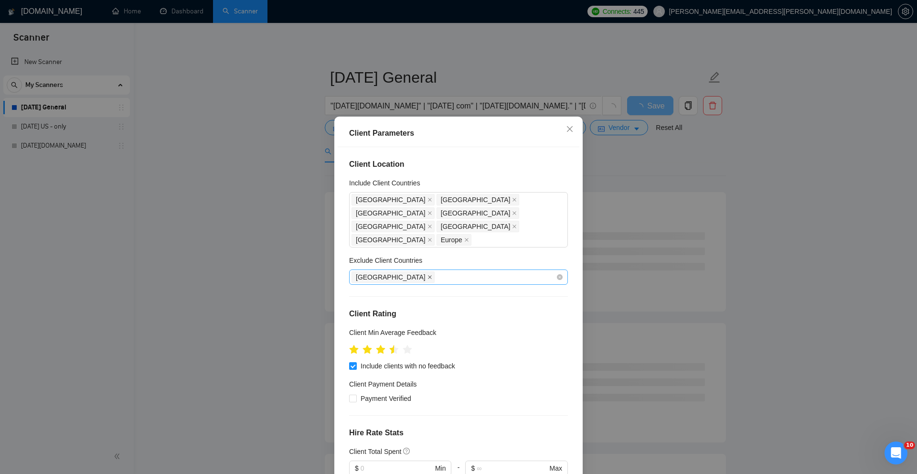
click at [428, 275] on icon "close" at bounding box center [430, 277] width 4 height 4
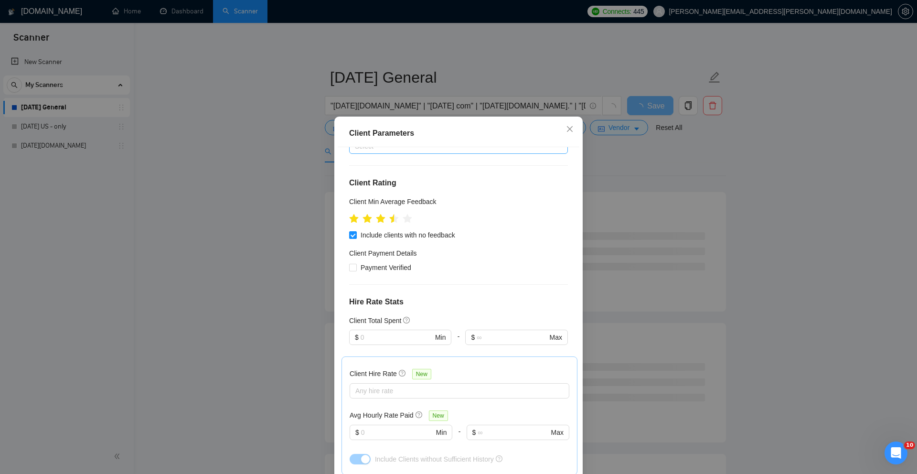
scroll to position [132, 0]
click at [707, 180] on div "Client Parameters Client Location Include Client Countries United States United…" at bounding box center [458, 237] width 917 height 474
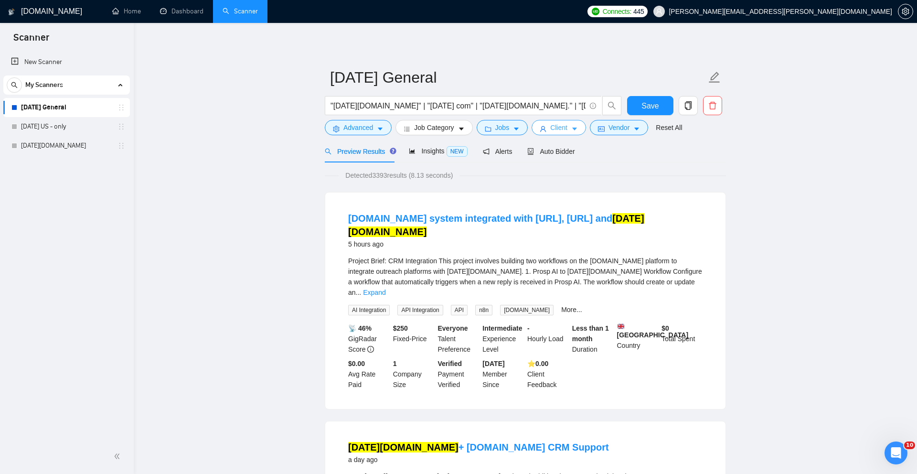
click at [567, 129] on span "Client" at bounding box center [558, 127] width 17 height 11
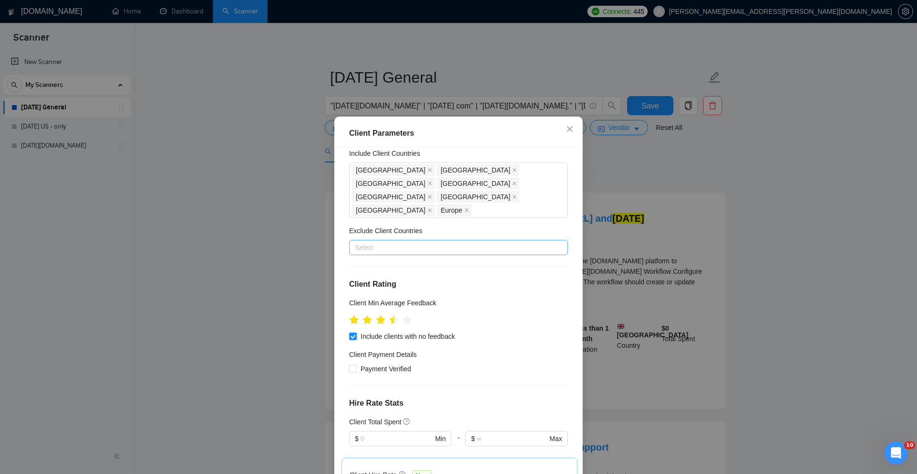
scroll to position [0, 0]
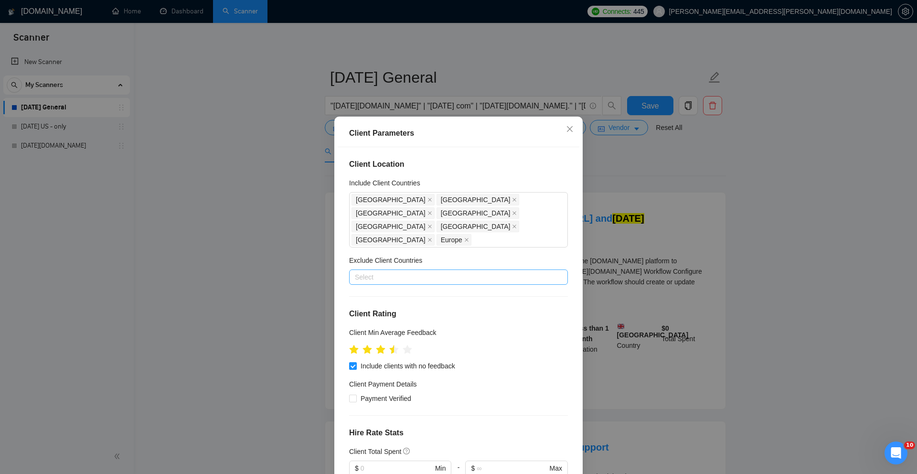
click at [488, 271] on div at bounding box center [454, 276] width 204 height 11
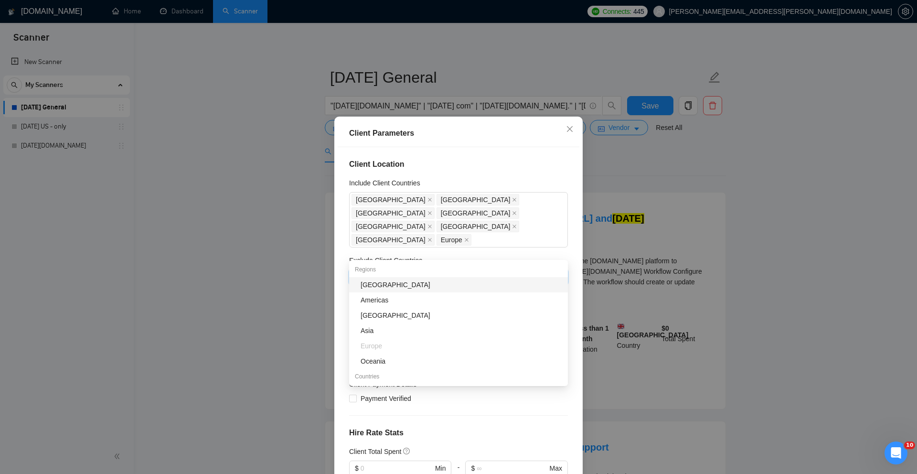
click at [492, 283] on div "[GEOGRAPHIC_DATA]" at bounding box center [462, 284] width 202 height 11
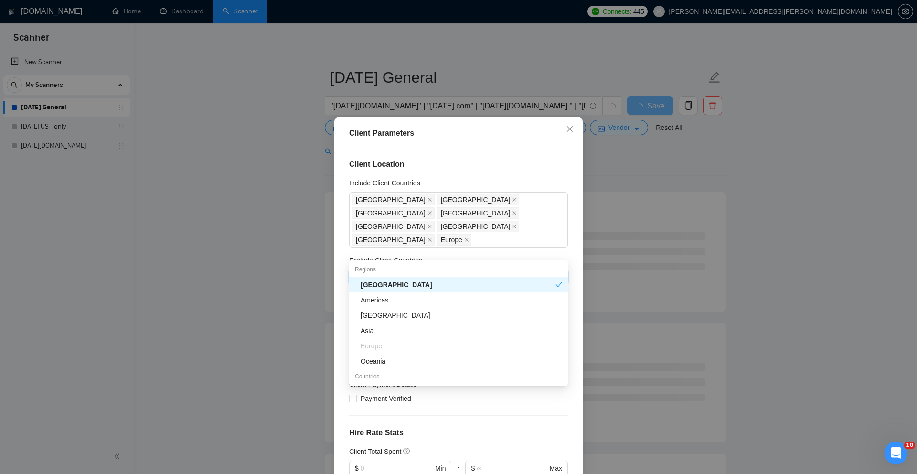
type input "pa"
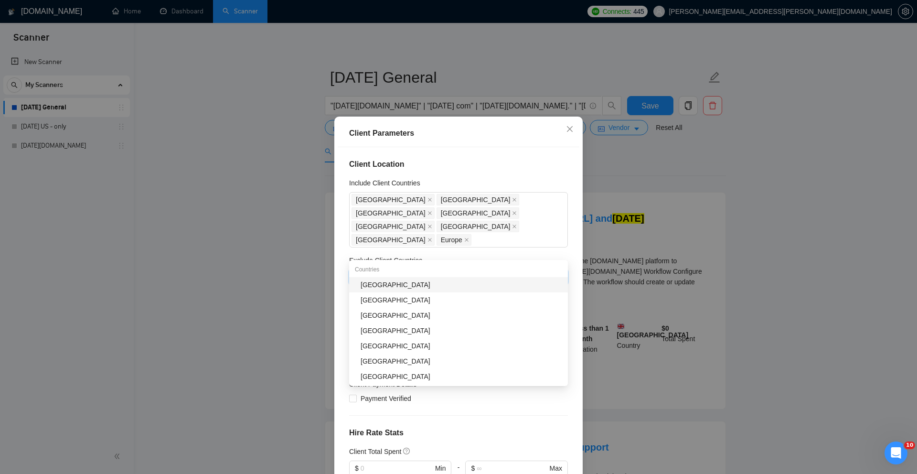
click at [438, 283] on div "[GEOGRAPHIC_DATA]" at bounding box center [462, 284] width 202 height 11
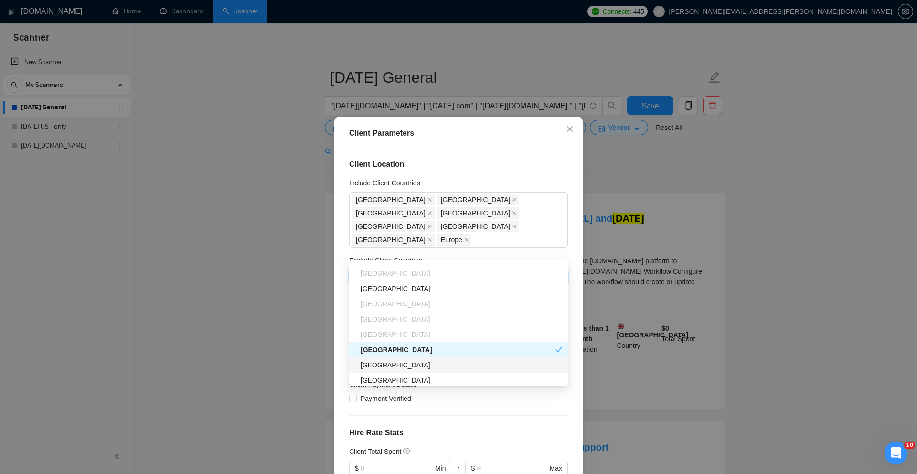
scroll to position [137, 0]
click at [384, 285] on div "[GEOGRAPHIC_DATA]" at bounding box center [462, 285] width 202 height 11
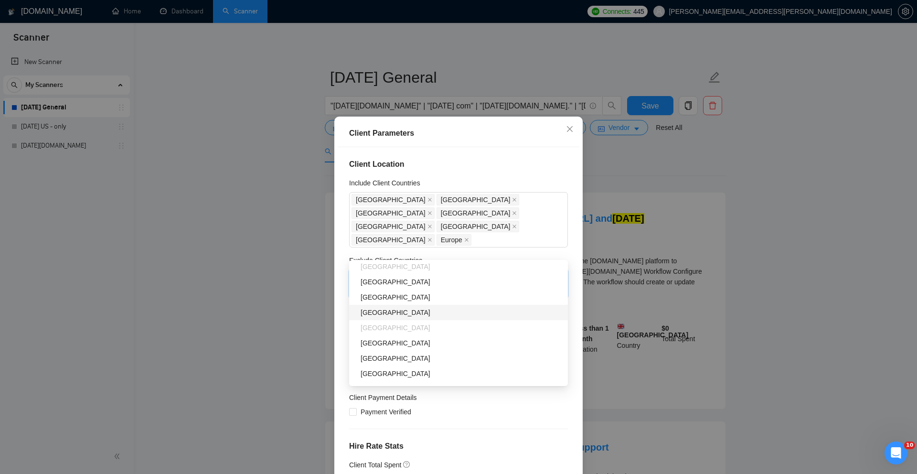
scroll to position [416, 0]
click at [536, 440] on h4 "Hire Rate Stats" at bounding box center [458, 445] width 219 height 11
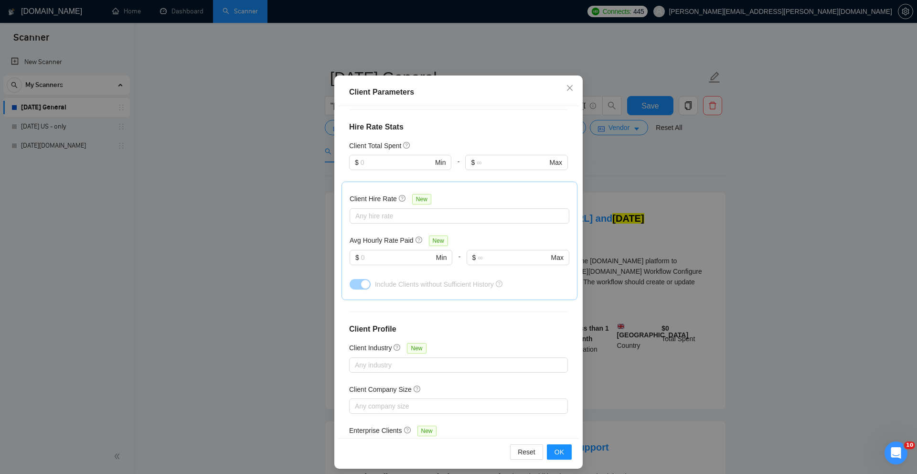
scroll to position [47, 0]
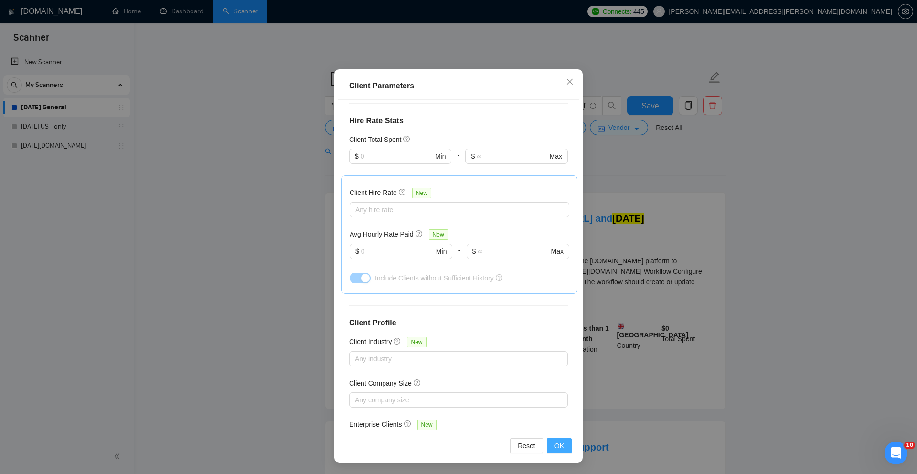
click at [562, 445] on span "OK" at bounding box center [560, 445] width 10 height 11
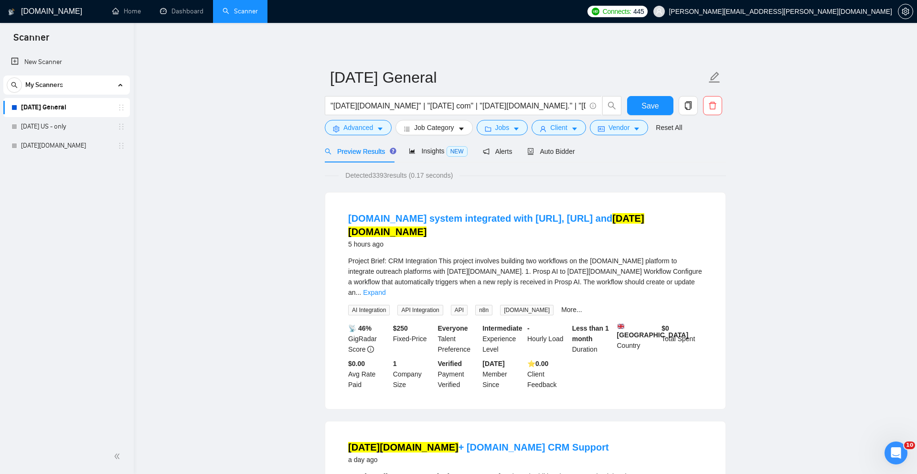
scroll to position [0, 0]
click at [636, 131] on button "Vendor" at bounding box center [619, 127] width 58 height 15
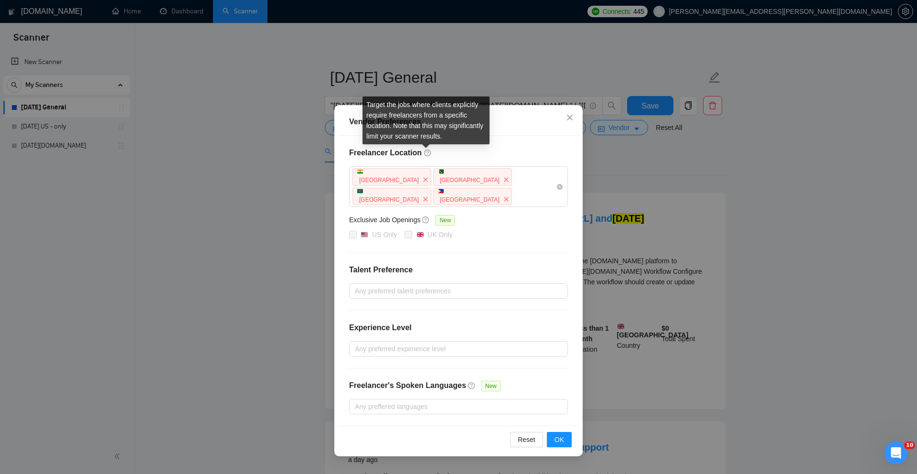
click at [426, 155] on icon "question-circle" at bounding box center [427, 152] width 7 height 7
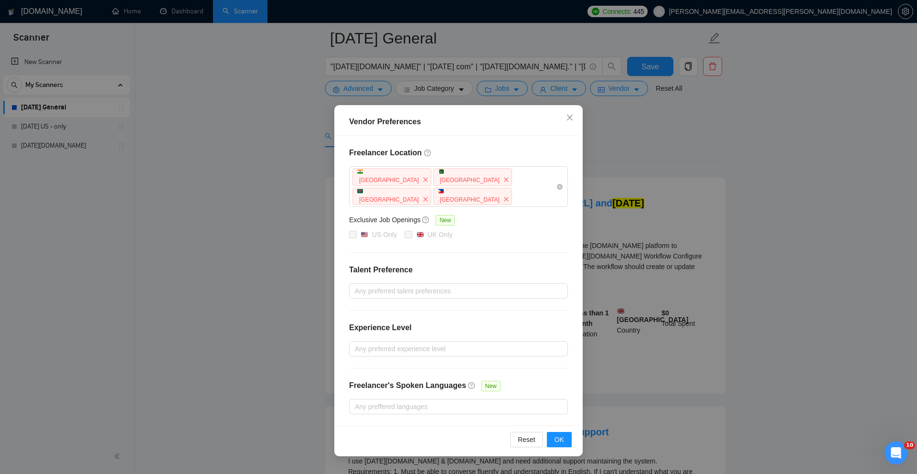
scroll to position [51, 0]
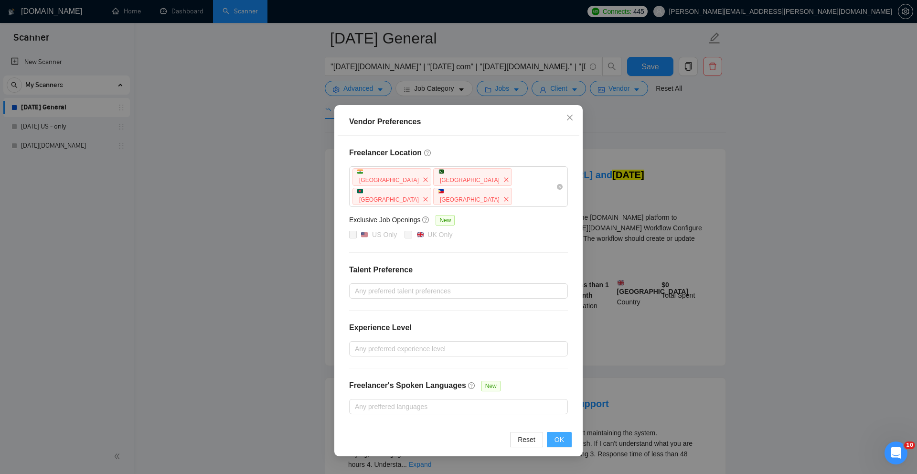
click at [560, 434] on span "OK" at bounding box center [560, 439] width 10 height 11
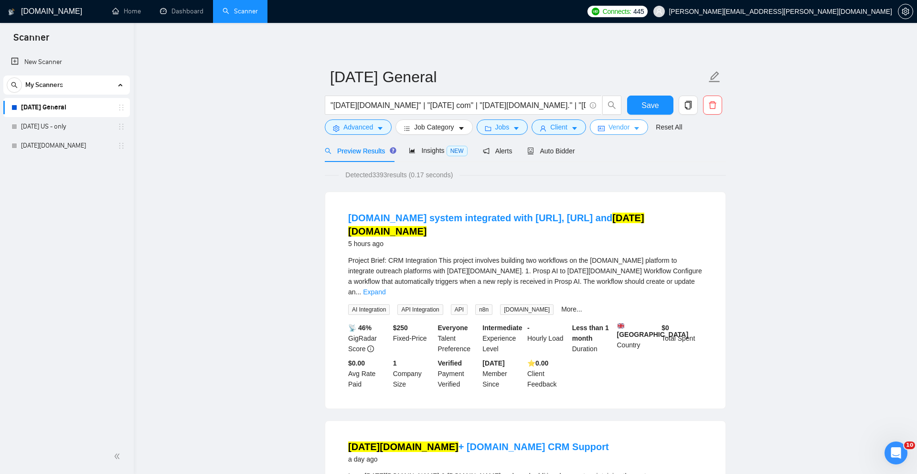
scroll to position [0, 0]
click at [661, 108] on button "Save" at bounding box center [650, 105] width 46 height 19
click at [496, 153] on span "Alerts" at bounding box center [498, 152] width 30 height 8
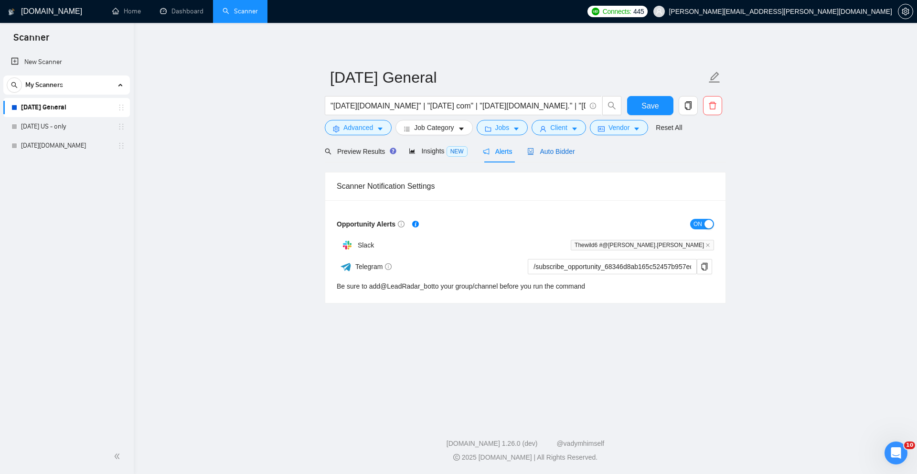
drag, startPoint x: 564, startPoint y: 154, endPoint x: 555, endPoint y: 155, distance: 8.7
click at [564, 154] on span "Auto Bidder" at bounding box center [550, 152] width 47 height 8
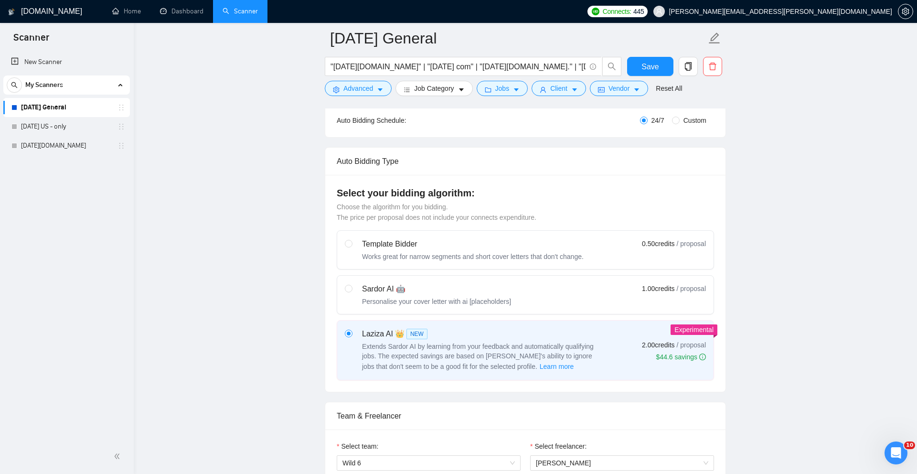
scroll to position [234, 0]
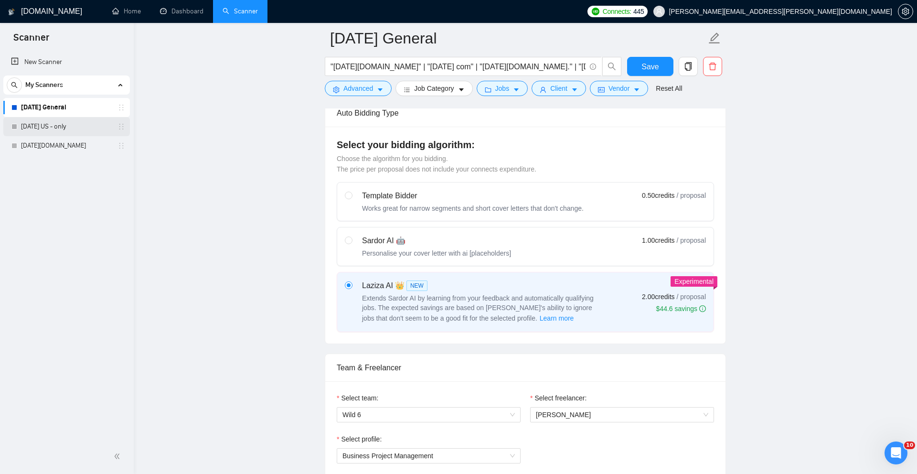
click at [84, 128] on link "Monday US - only" at bounding box center [66, 126] width 91 height 19
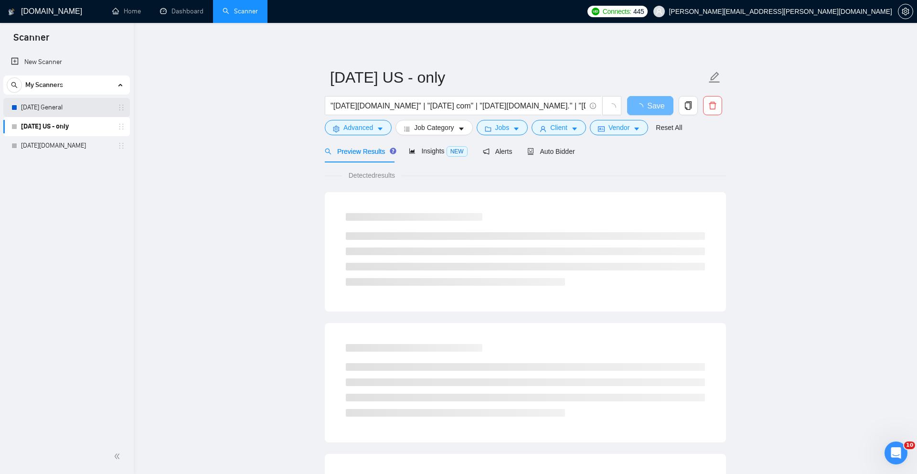
click at [87, 107] on link "[DATE] General" at bounding box center [66, 107] width 91 height 19
click at [85, 128] on link "Monday US - only" at bounding box center [66, 126] width 91 height 19
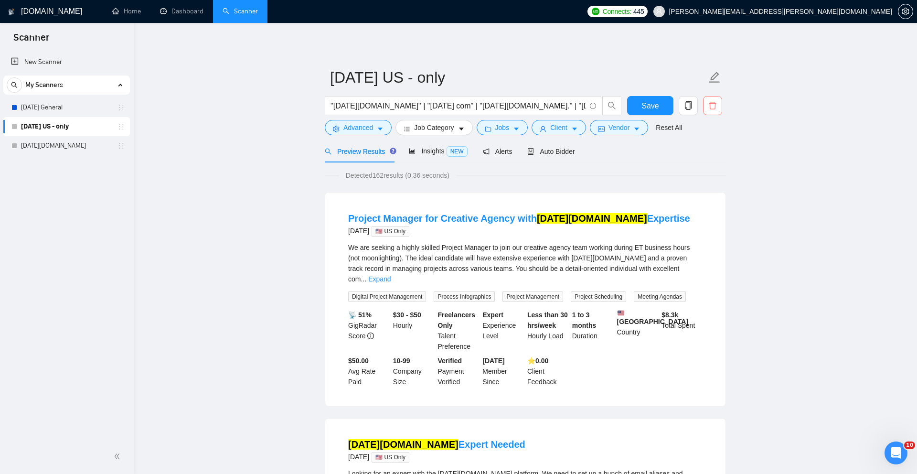
click at [715, 107] on icon "delete" at bounding box center [712, 105] width 9 height 9
click at [706, 154] on span "Yes" at bounding box center [700, 154] width 11 height 11
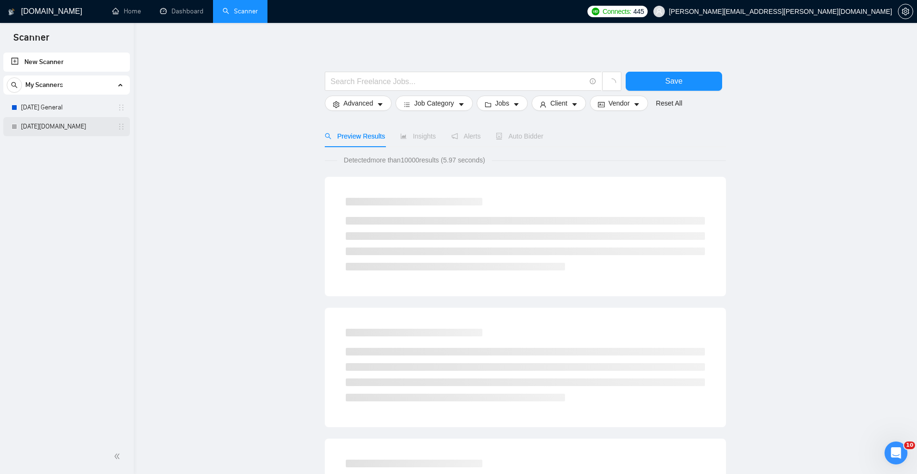
click at [85, 124] on link "[DATE][DOMAIN_NAME]" at bounding box center [66, 126] width 91 height 19
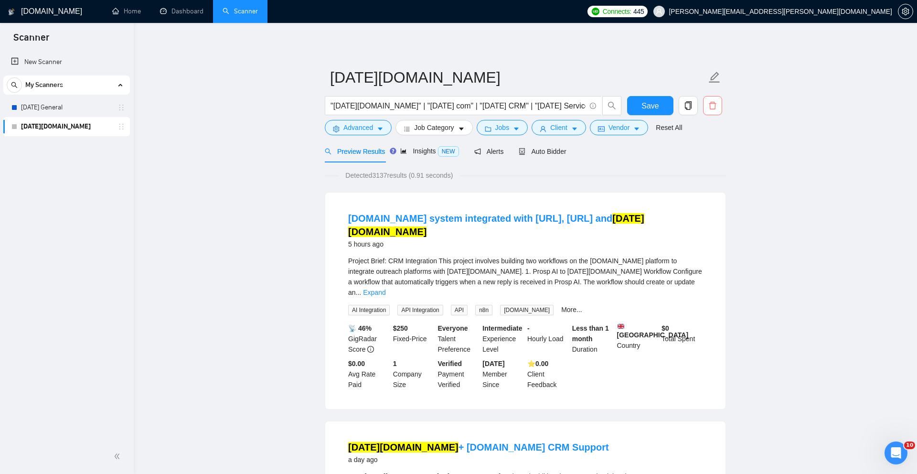
click at [715, 108] on icon "delete" at bounding box center [712, 105] width 9 height 9
click at [710, 158] on button "Yes" at bounding box center [701, 153] width 19 height 11
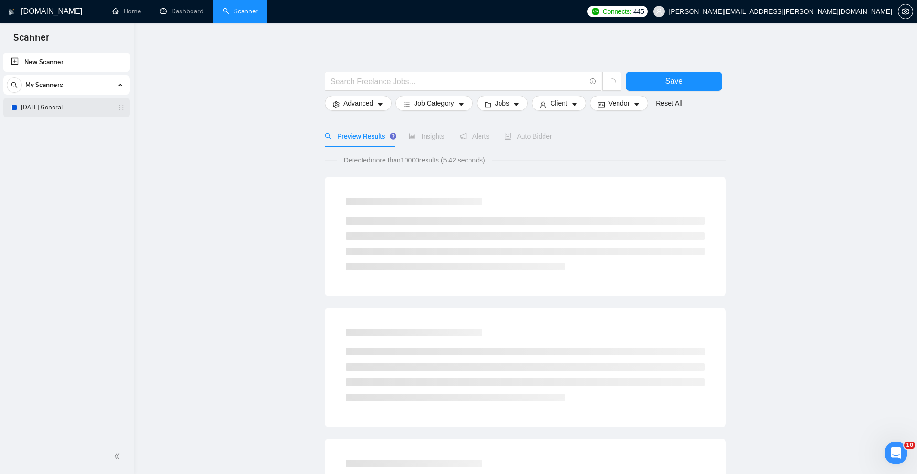
click at [74, 109] on link "[DATE] General" at bounding box center [66, 107] width 91 height 19
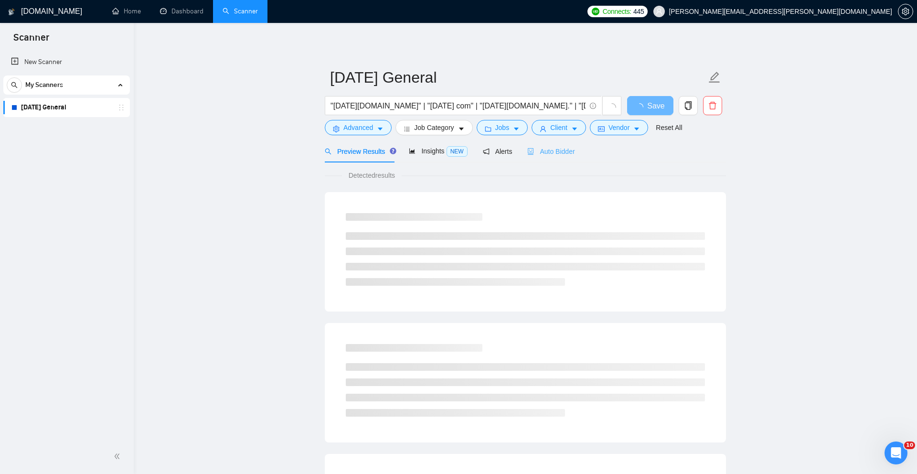
click at [566, 157] on div "Auto Bidder" at bounding box center [550, 151] width 47 height 22
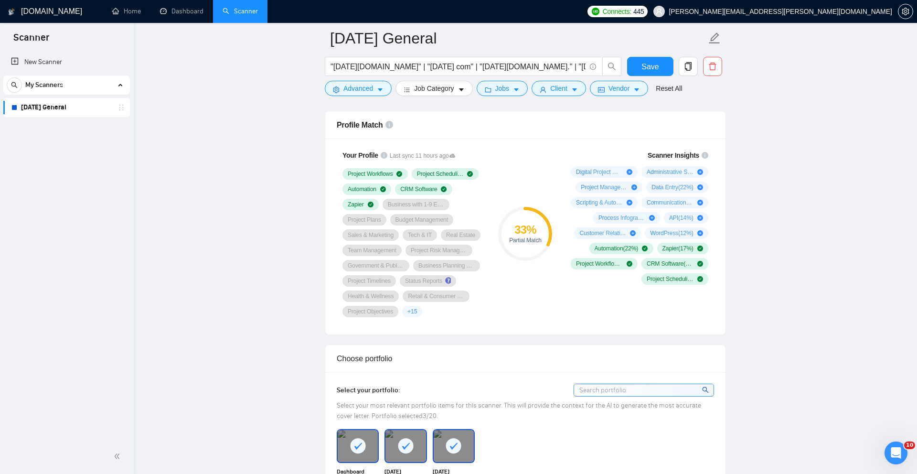
scroll to position [622, 0]
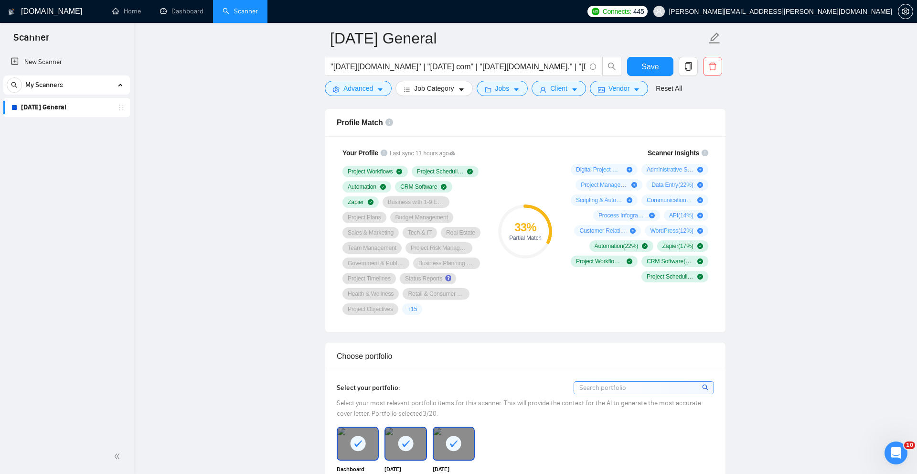
click at [525, 233] on div "33 %" at bounding box center [525, 227] width 54 height 11
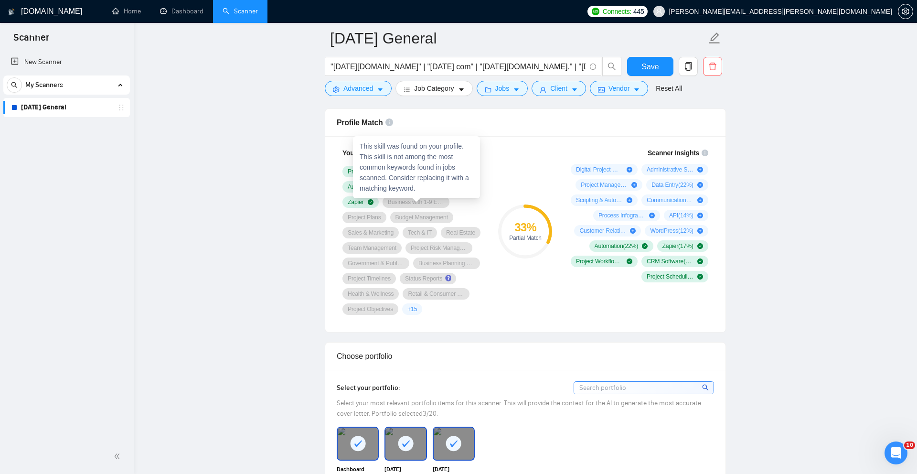
click at [432, 205] on span "Business with 1-9 Employees" at bounding box center [416, 202] width 56 height 8
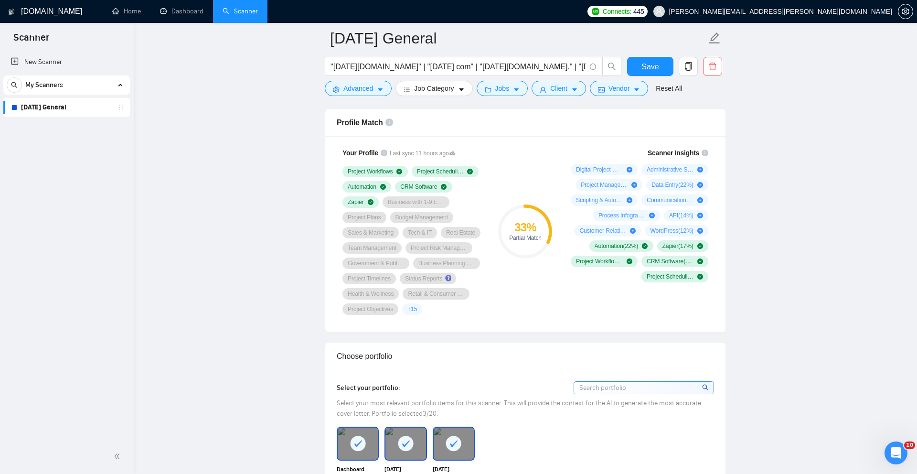
click at [502, 139] on div "Your Profile Last sync 11 hours ago Project Workflows Project Scheduling Automa…" at bounding box center [525, 234] width 400 height 196
click at [407, 313] on span "+ 15" at bounding box center [412, 309] width 10 height 8
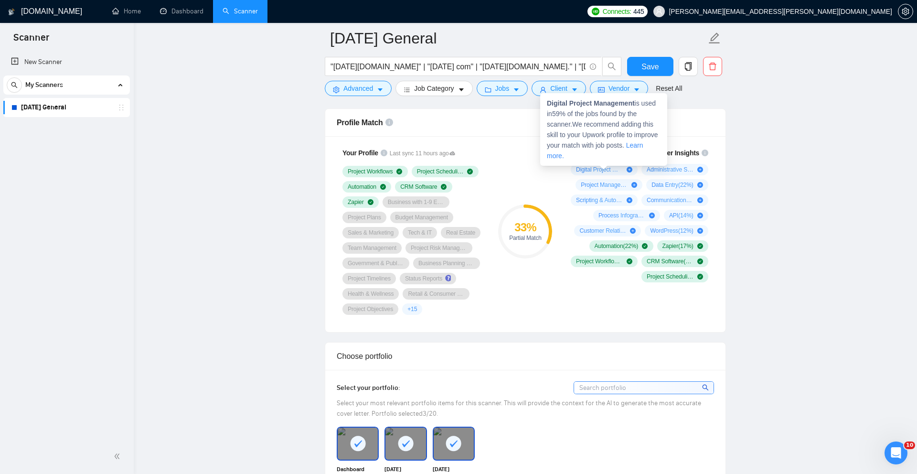
click at [630, 171] on icon "plus-circle" at bounding box center [630, 170] width 6 height 6
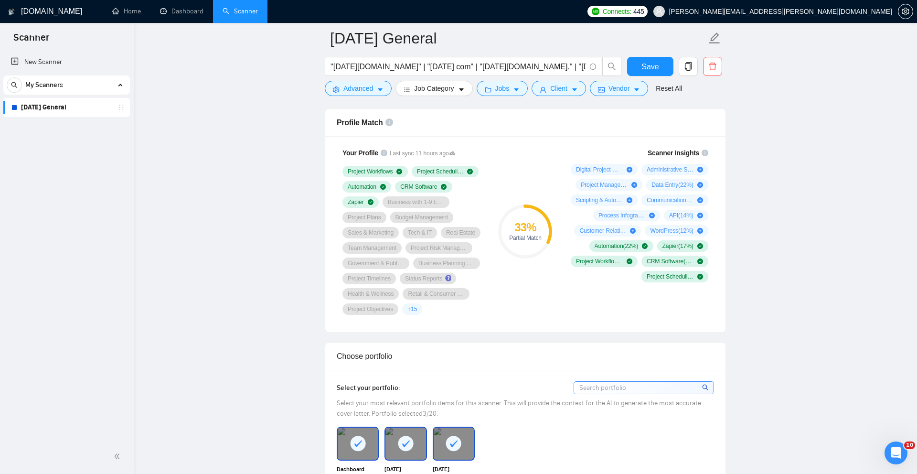
click at [702, 185] on icon "plus-circle" at bounding box center [700, 185] width 6 height 6
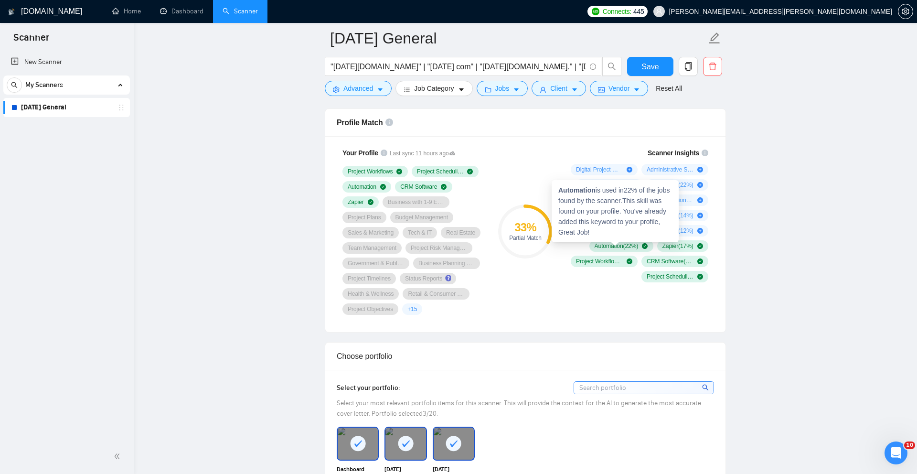
click at [625, 246] on span "Automation ( 22 %)" at bounding box center [617, 246] width 44 height 8
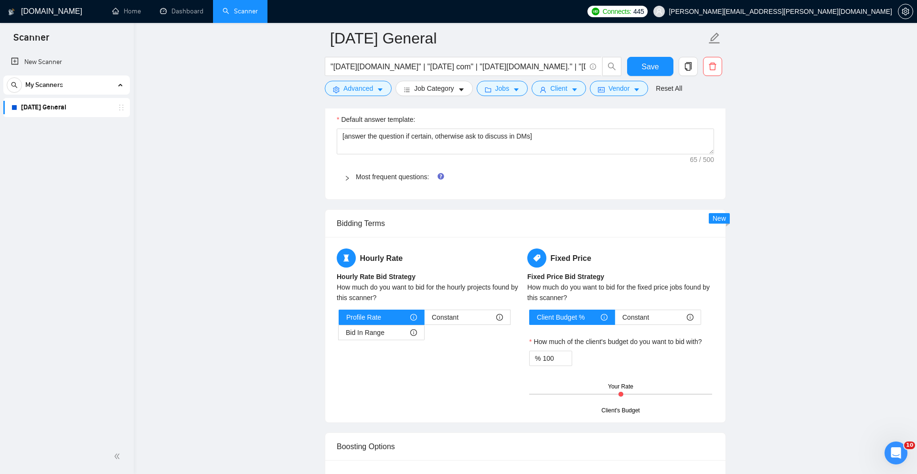
scroll to position [1391, 0]
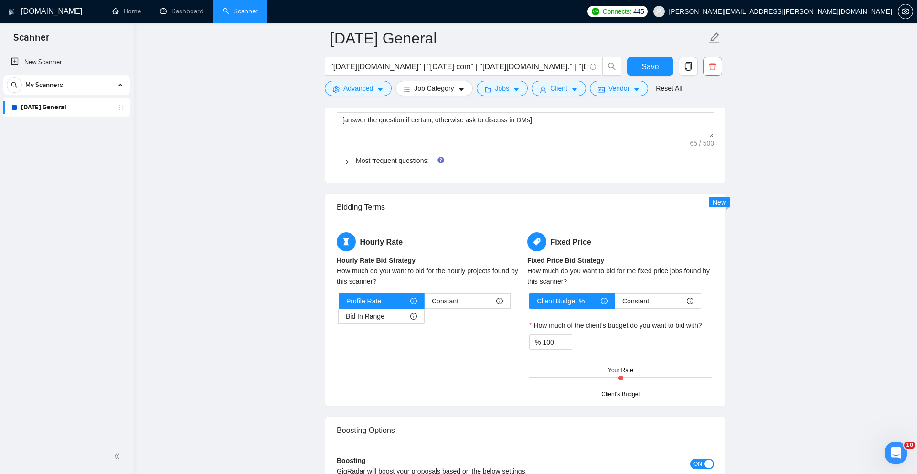
click at [346, 165] on icon "right" at bounding box center [347, 162] width 6 height 6
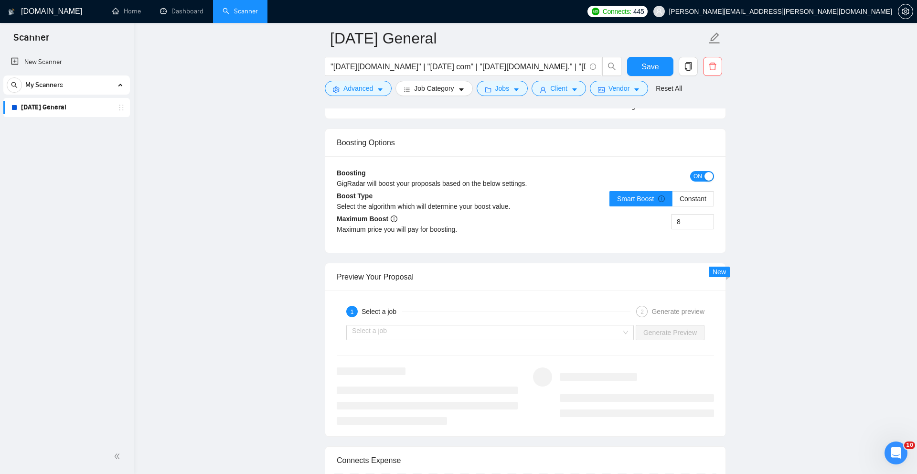
scroll to position [2020, 0]
click at [694, 228] on input "8" at bounding box center [693, 221] width 42 height 14
type input "1"
type input "8"
click at [654, 289] on div "Preview Your Proposal" at bounding box center [525, 275] width 377 height 27
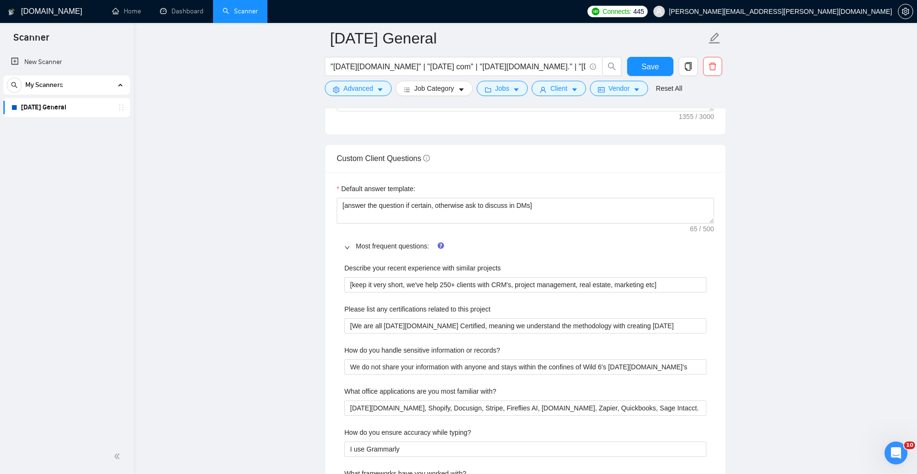
scroll to position [0, 0]
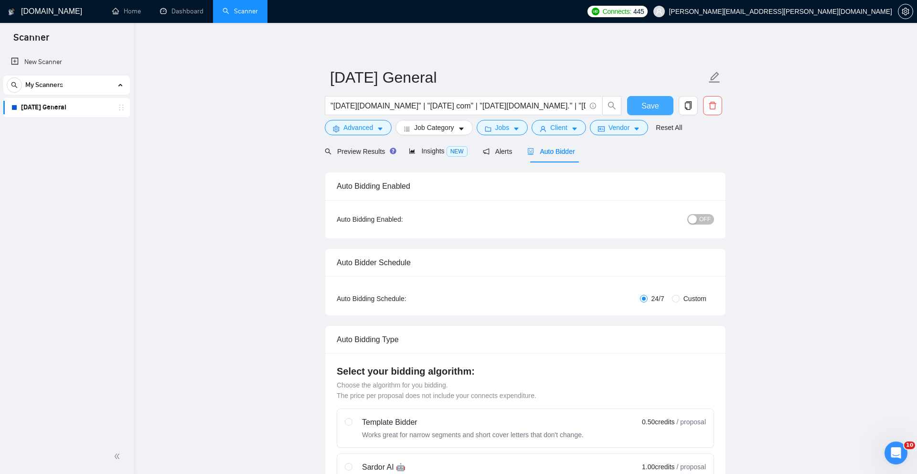
click at [641, 110] on button "Save" at bounding box center [650, 105] width 46 height 19
click at [372, 153] on span "Preview Results" at bounding box center [359, 152] width 69 height 8
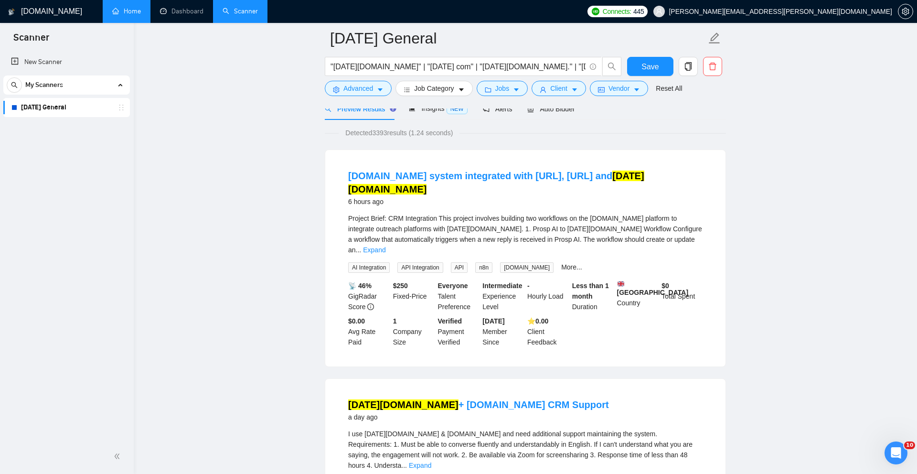
scroll to position [57, 0]
